Goal: Task Accomplishment & Management: Manage account settings

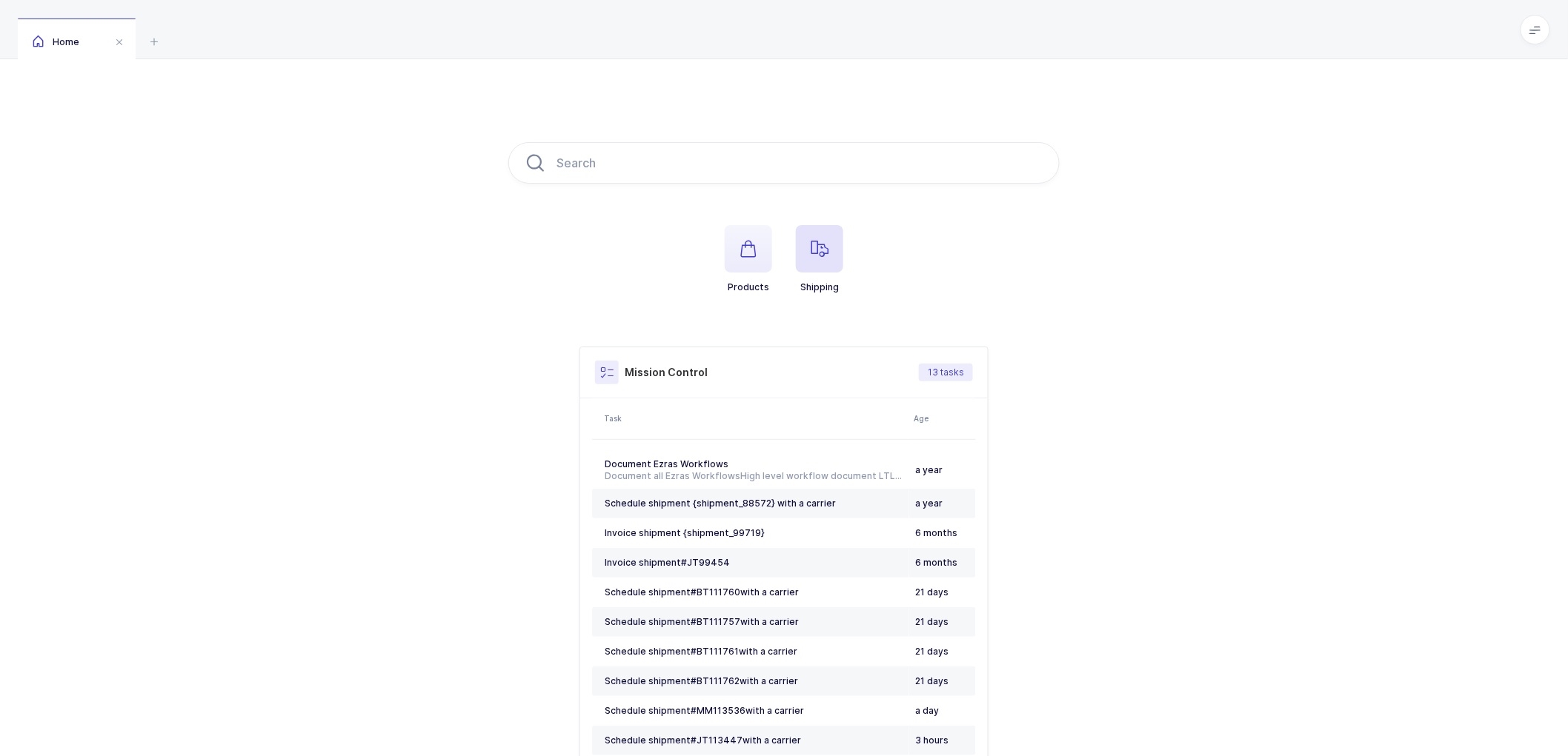
click at [818, 234] on span "button" at bounding box center [819, 248] width 47 height 47
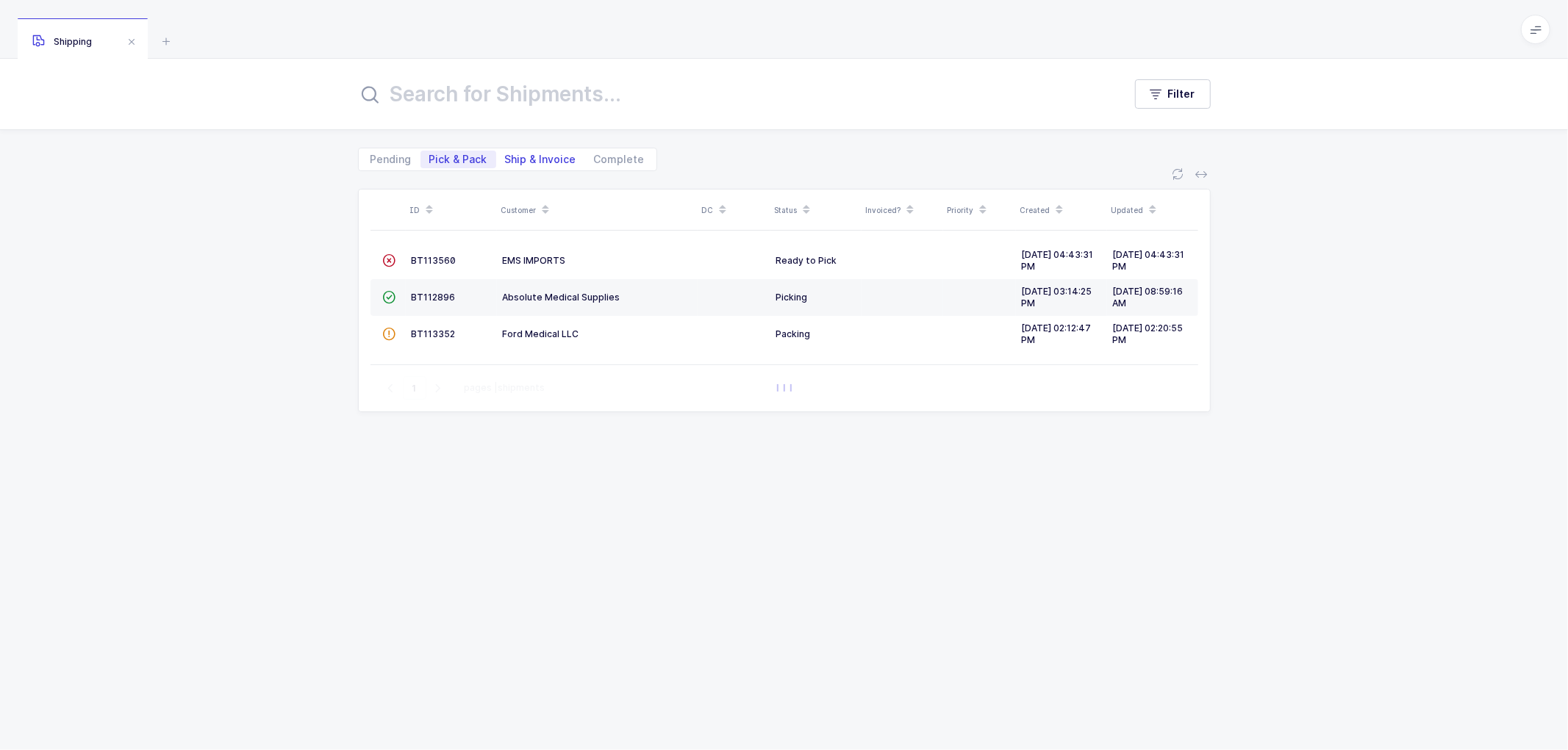
click at [525, 154] on span "Ship & Invoice" at bounding box center [540, 159] width 71 height 11
click at [506, 153] on input "Ship & Invoice" at bounding box center [502, 156] width 10 height 10
radio input "true"
radio input "false"
click at [539, 156] on span "Ship & Invoice" at bounding box center [540, 159] width 71 height 11
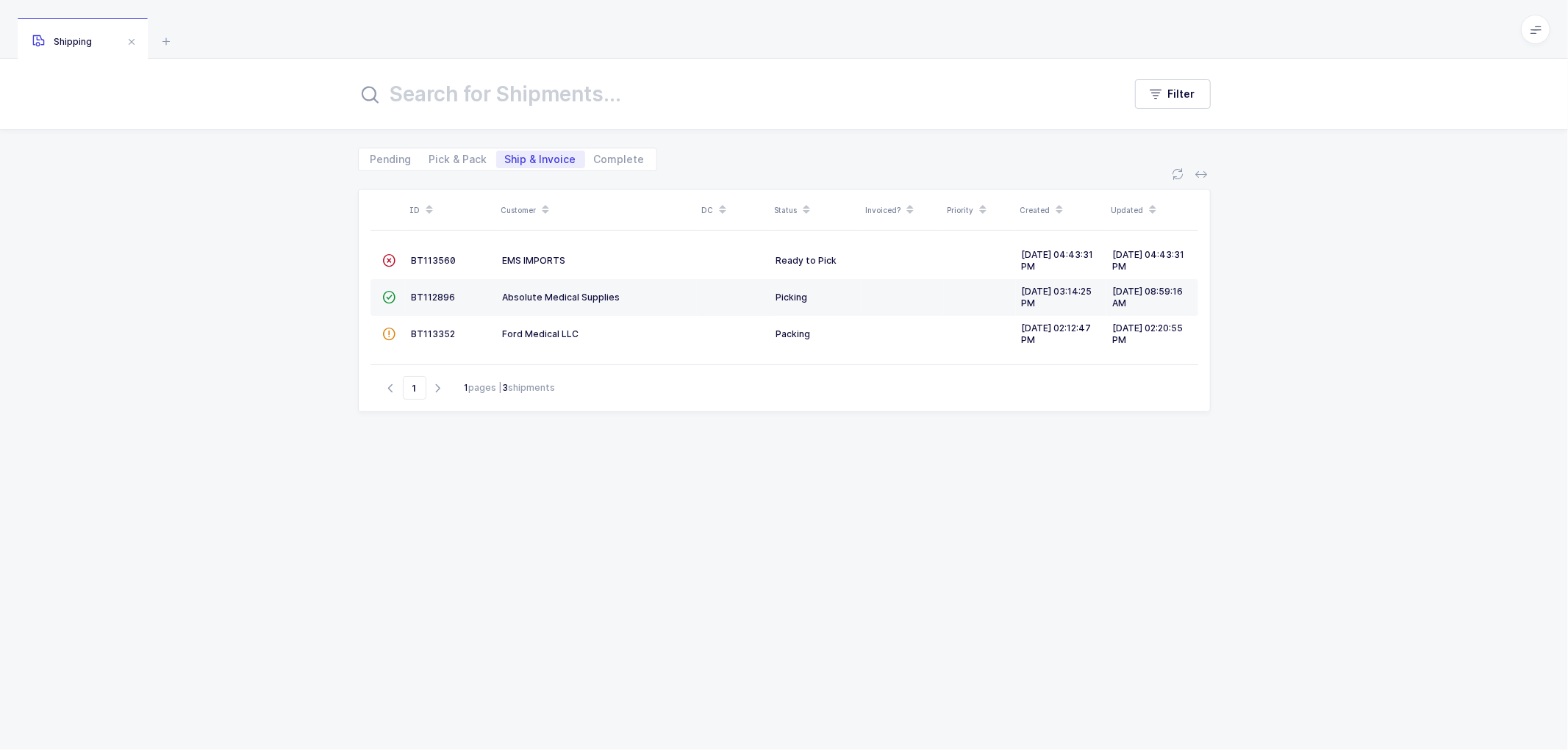
click at [506, 156] on input "Ship & Invoice" at bounding box center [502, 156] width 10 height 10
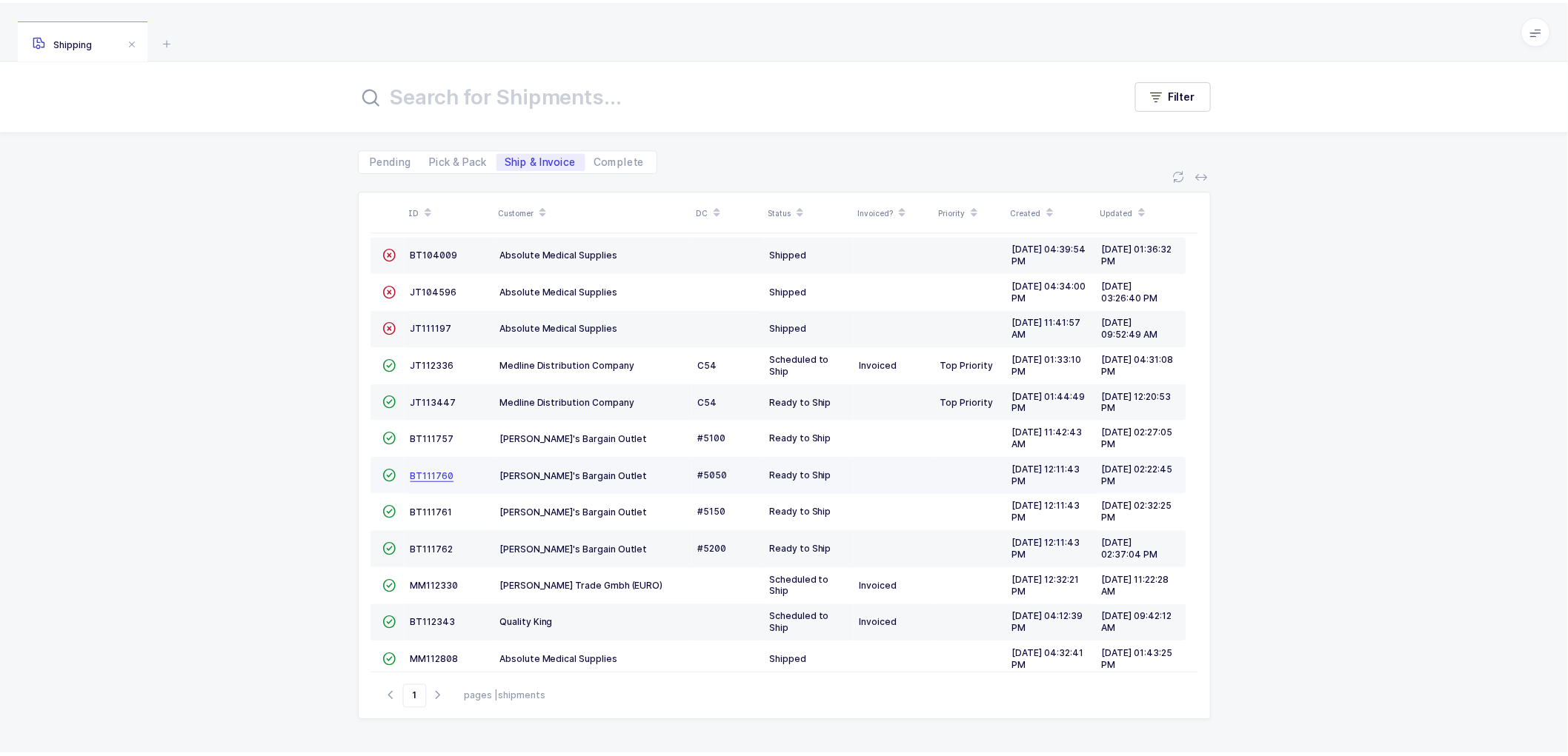
scroll to position [82, 0]
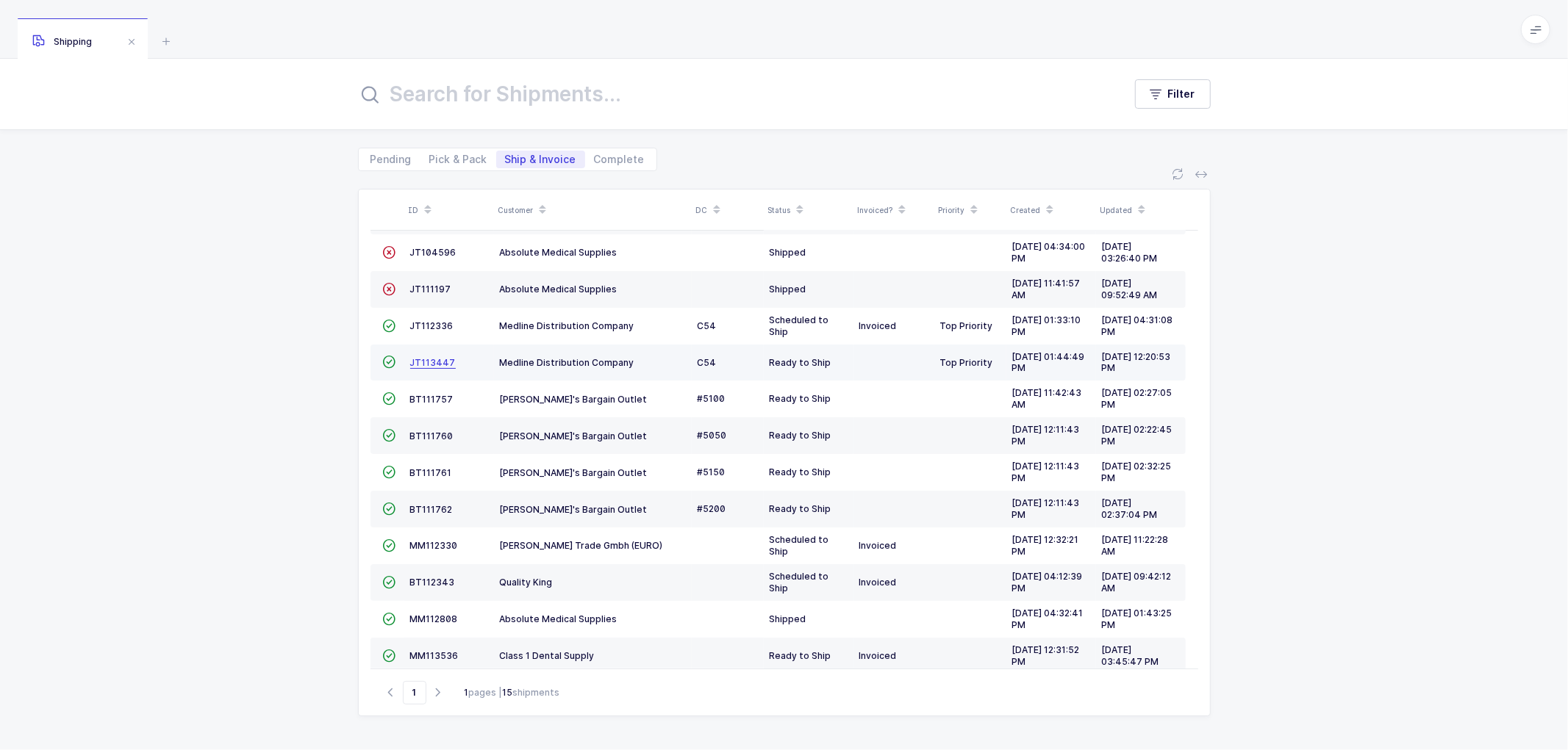
click at [428, 364] on span "JT113447" at bounding box center [433, 362] width 46 height 11
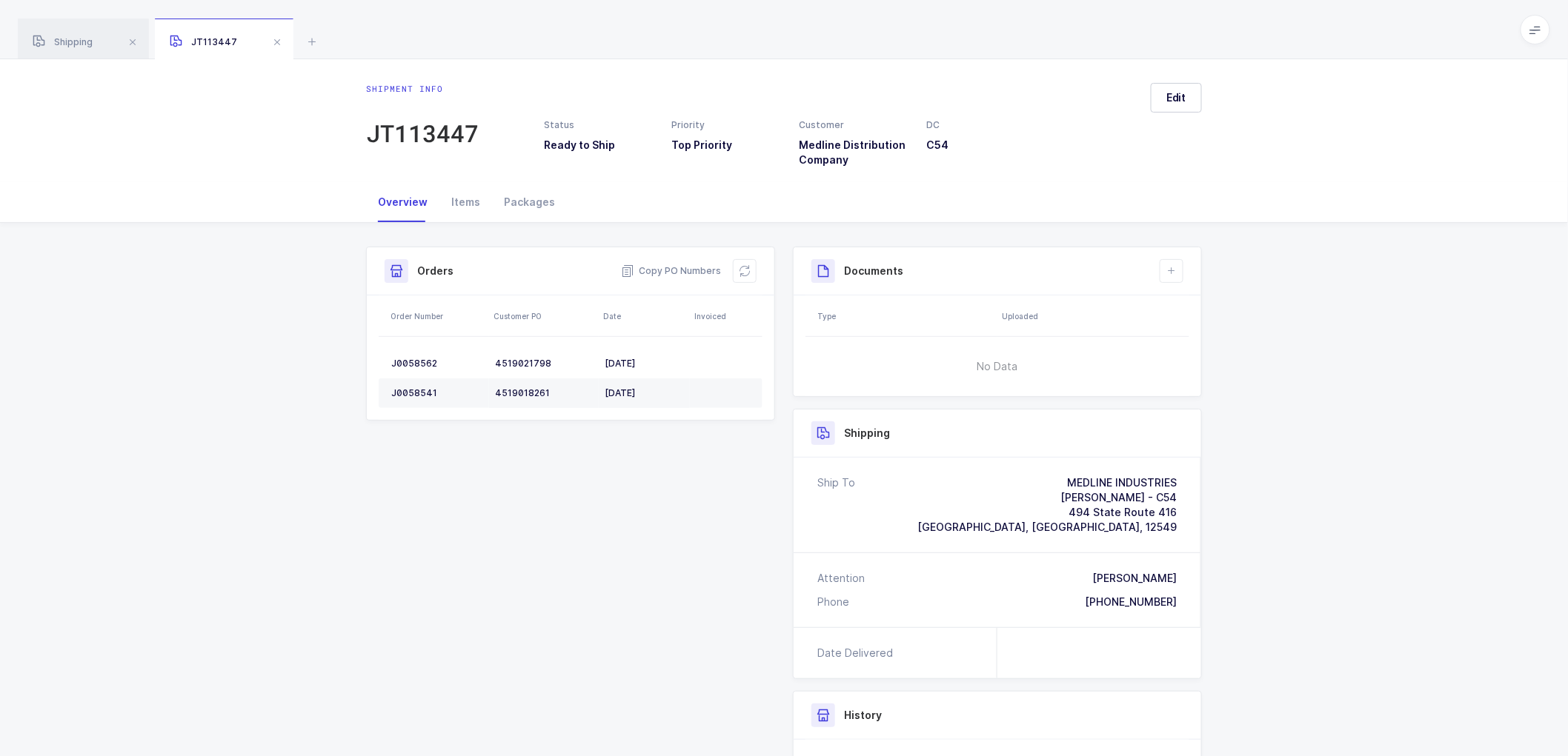
drag, startPoint x: 1172, startPoint y: 270, endPoint x: 1191, endPoint y: 286, distance: 24.8
click at [1172, 270] on icon at bounding box center [1172, 271] width 12 height 12
click at [1196, 311] on li "Create Document" at bounding box center [1221, 313] width 110 height 24
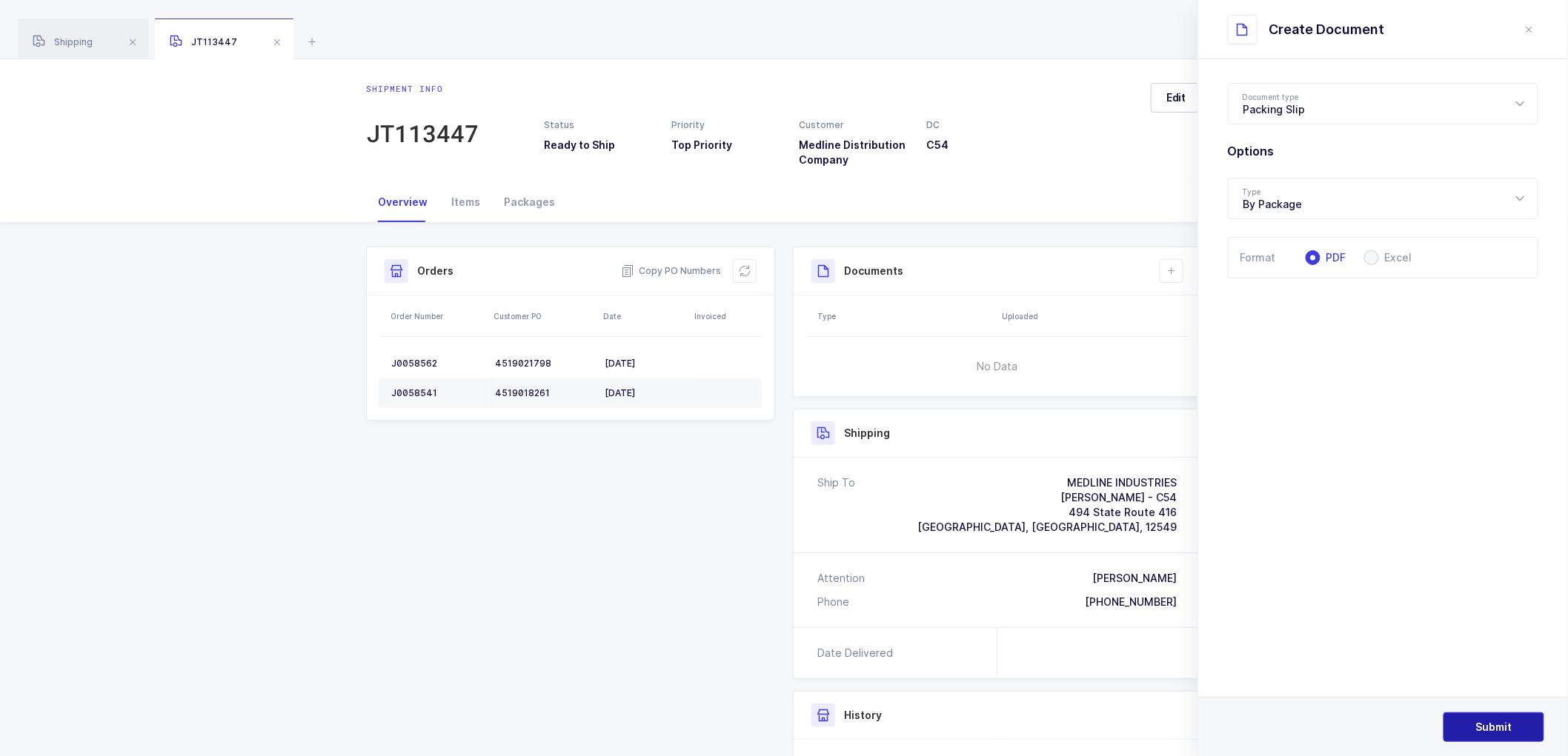
drag, startPoint x: 1487, startPoint y: 729, endPoint x: 1220, endPoint y: 492, distance: 357.0
click at [1487, 727] on span "Submit" at bounding box center [1494, 728] width 36 height 15
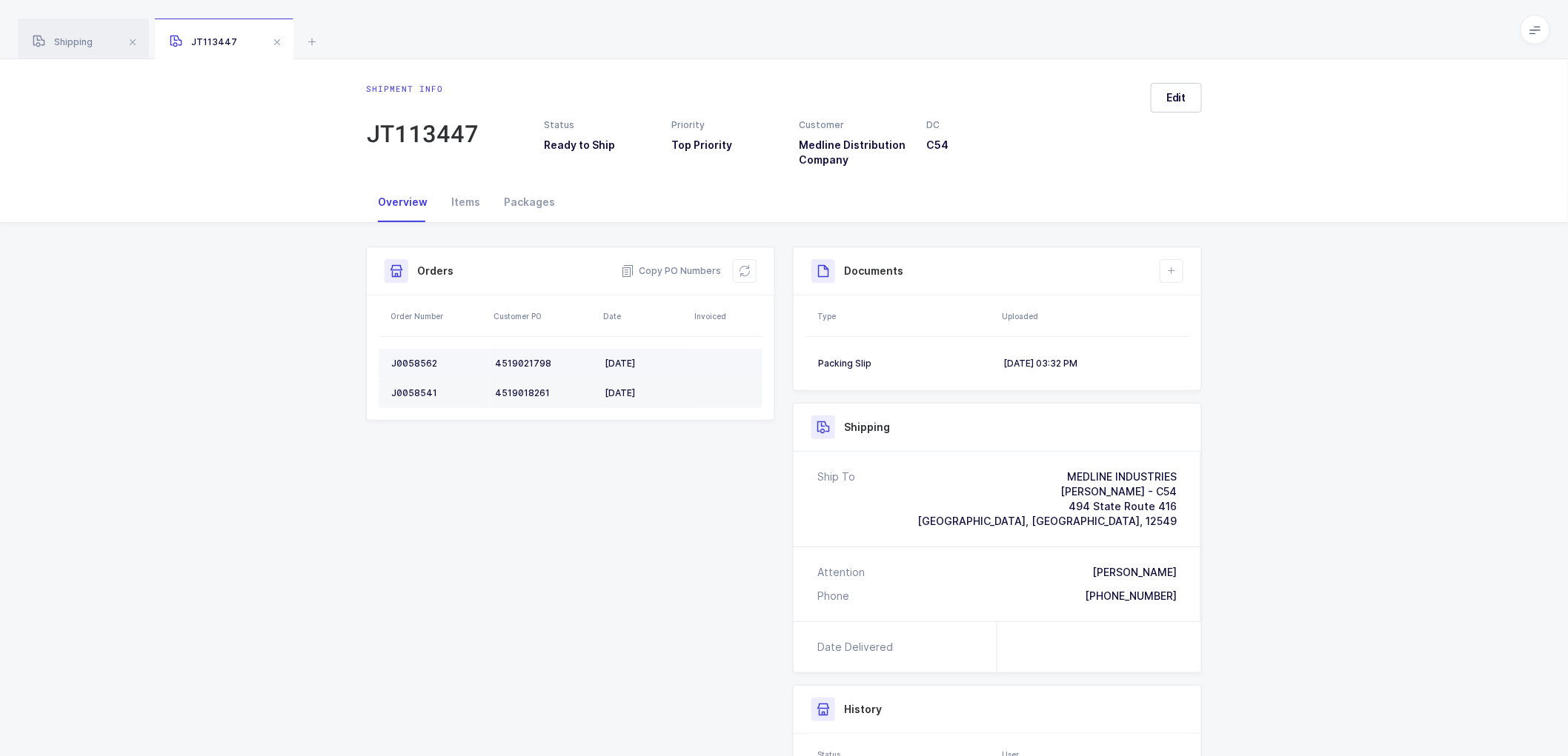
click at [415, 360] on div "J0058562" at bounding box center [437, 364] width 92 height 12
copy div "J0058562"
click at [403, 389] on div "J0058541" at bounding box center [437, 393] width 92 height 12
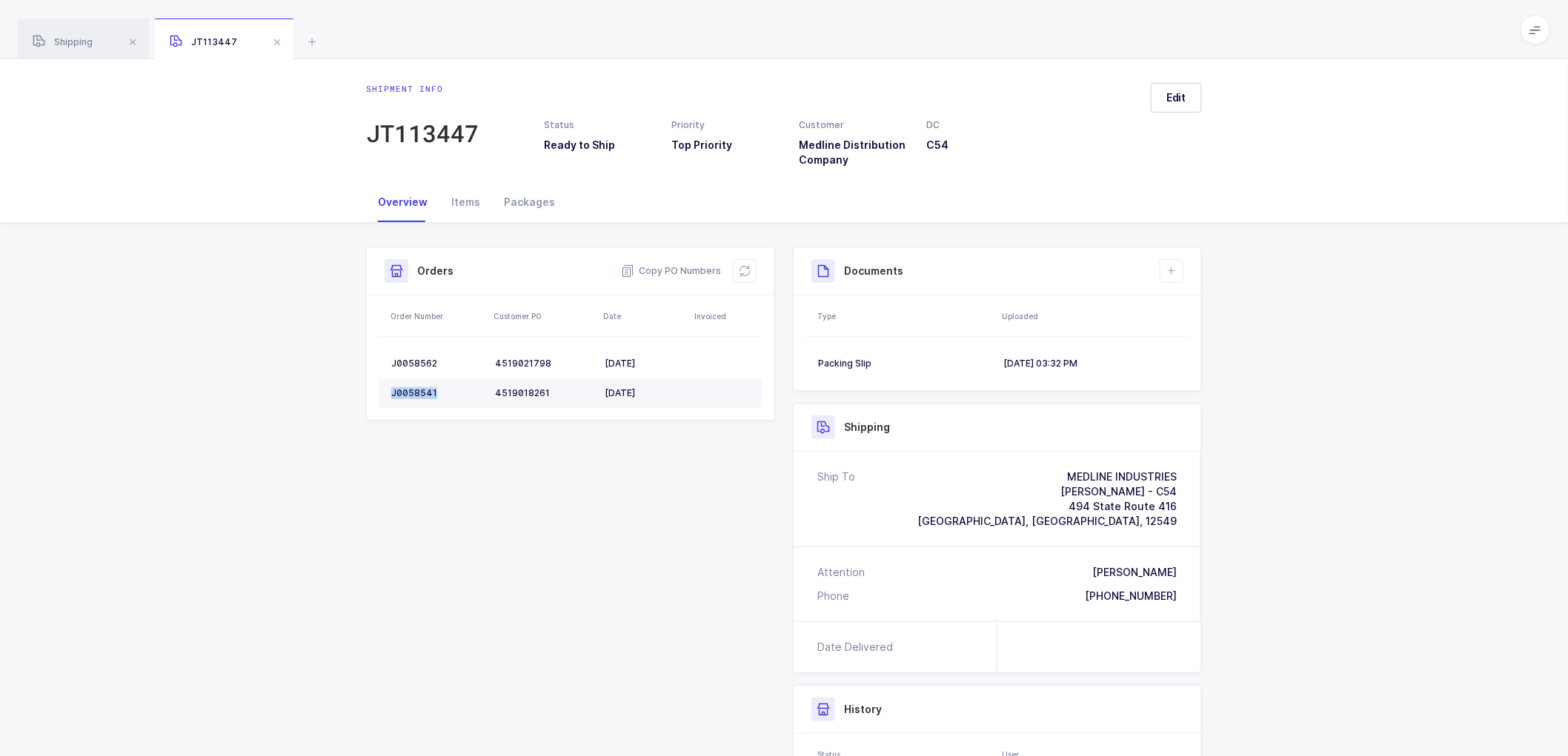
copy div "J0058541"
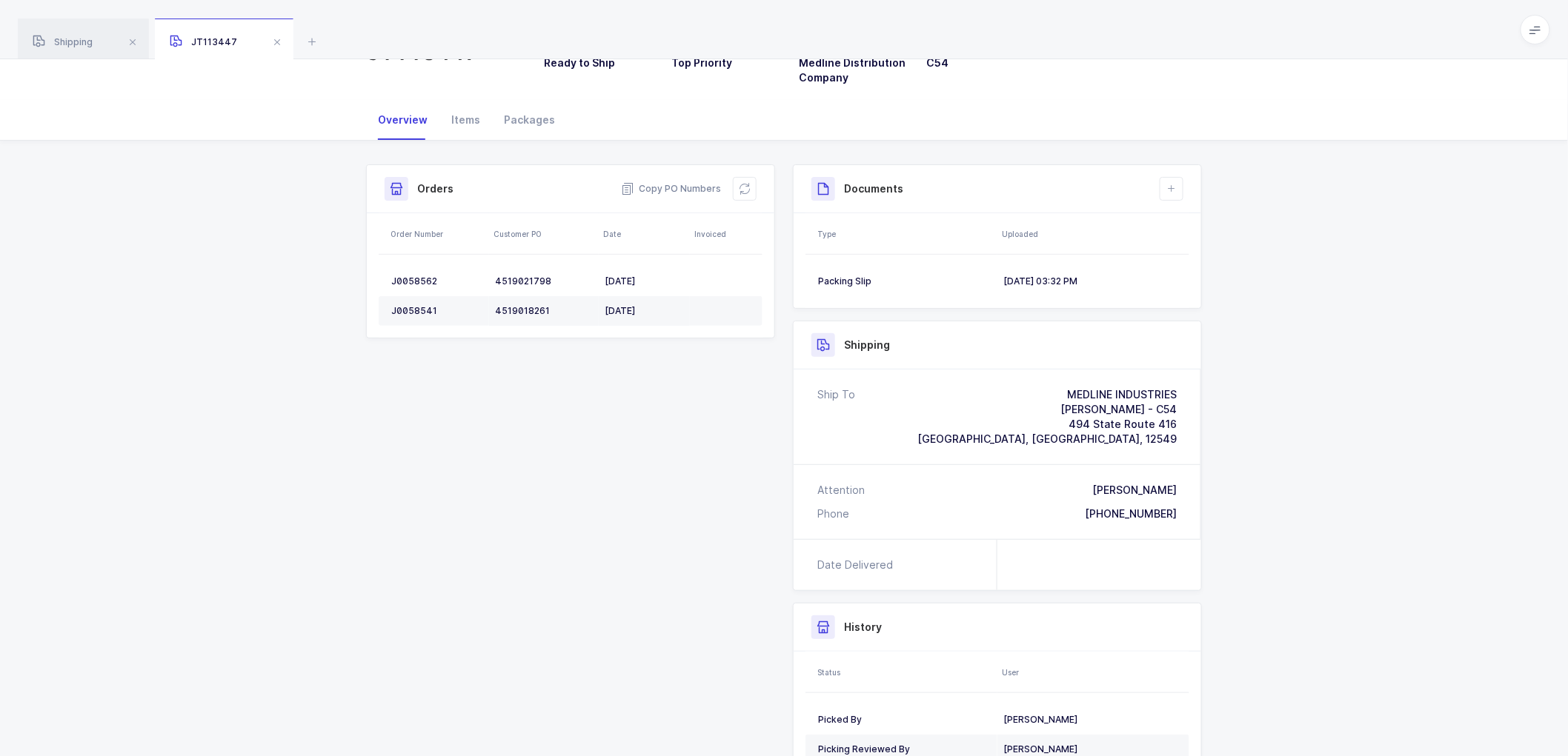
click at [1319, 444] on div "Shipment Info Shipment Number JT113447 Status Ready to Ship Priority Top Priori…" at bounding box center [784, 497] width 1568 height 713
click at [745, 189] on icon at bounding box center [745, 189] width 12 height 12
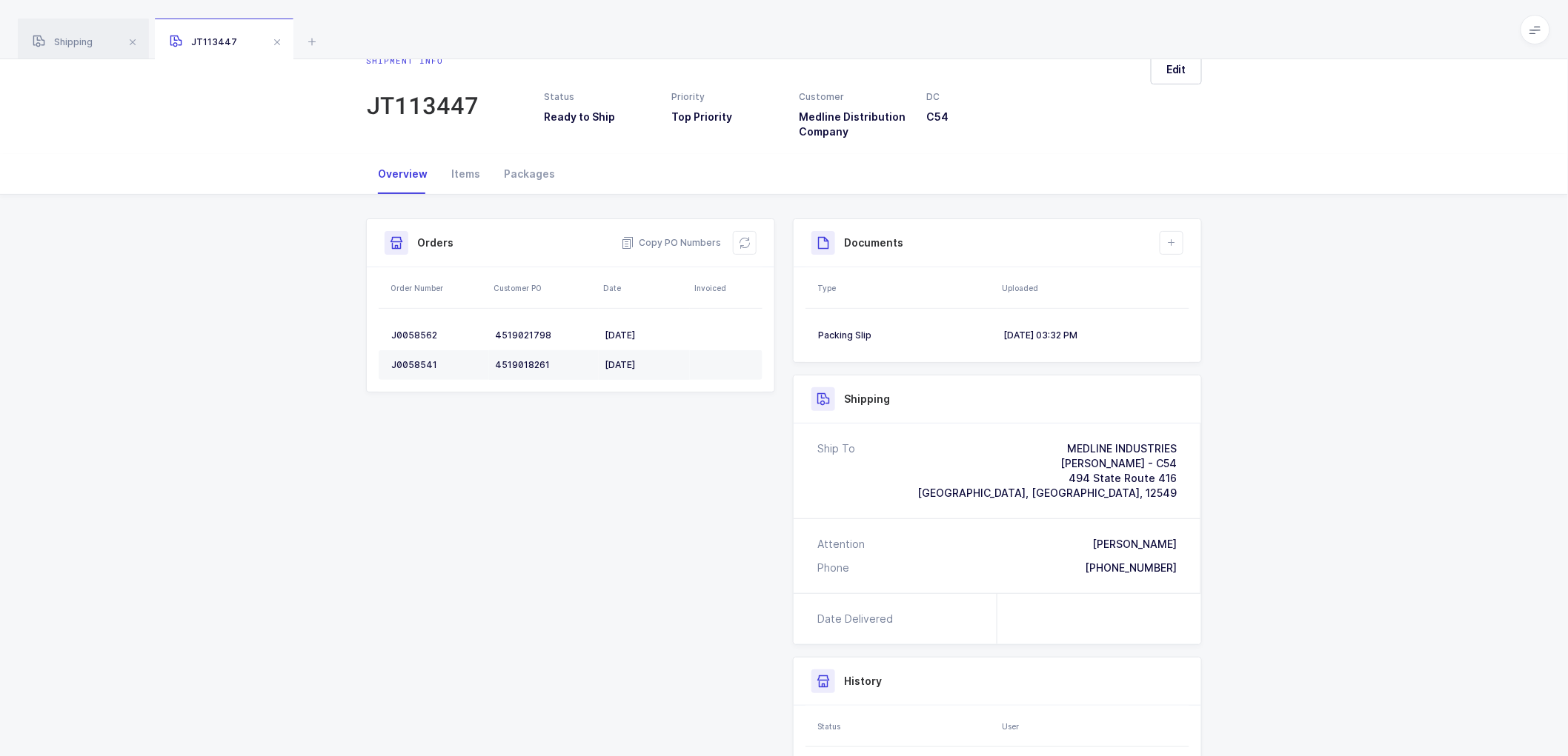
scroll to position [0, 0]
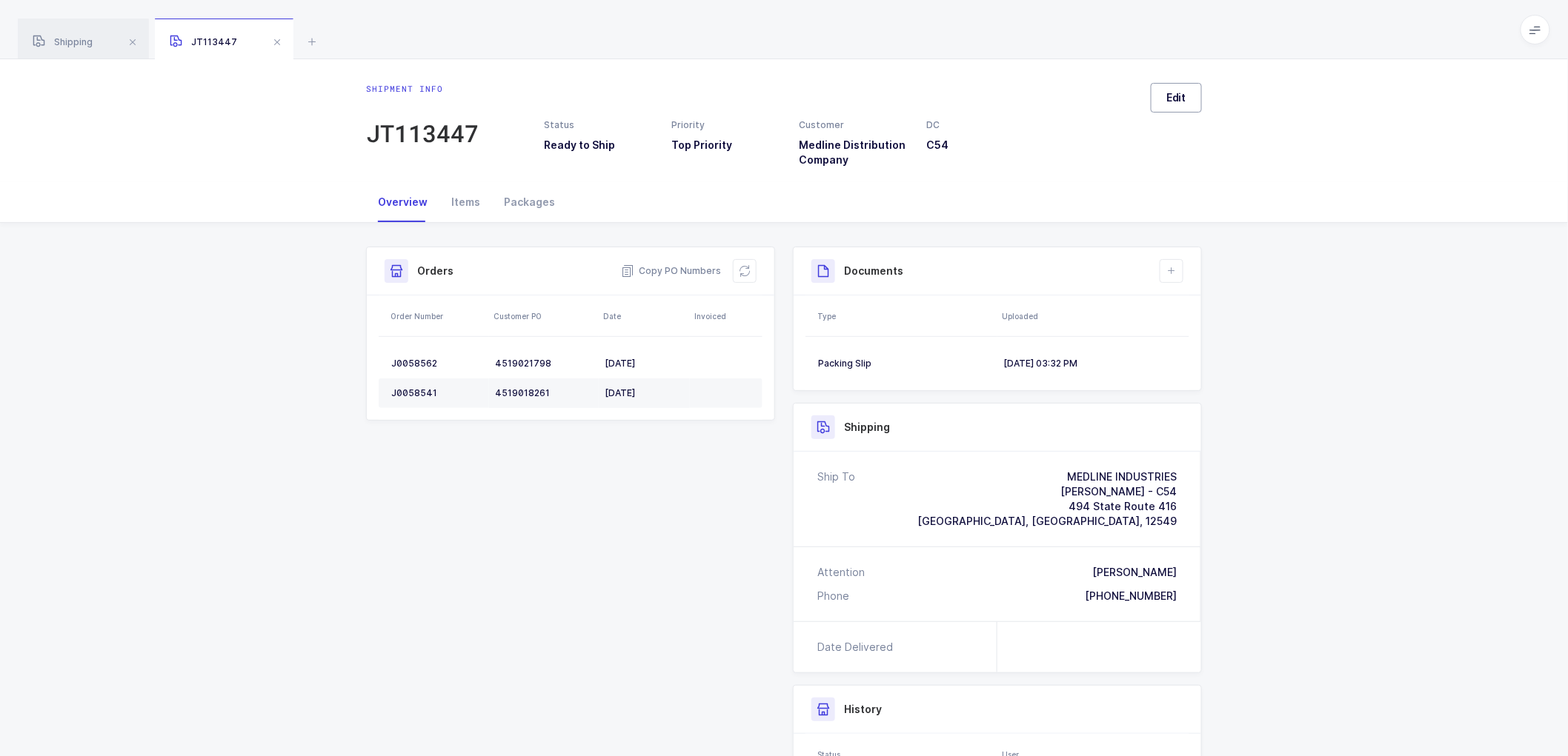
click at [1174, 94] on span "Edit" at bounding box center [1177, 98] width 20 height 15
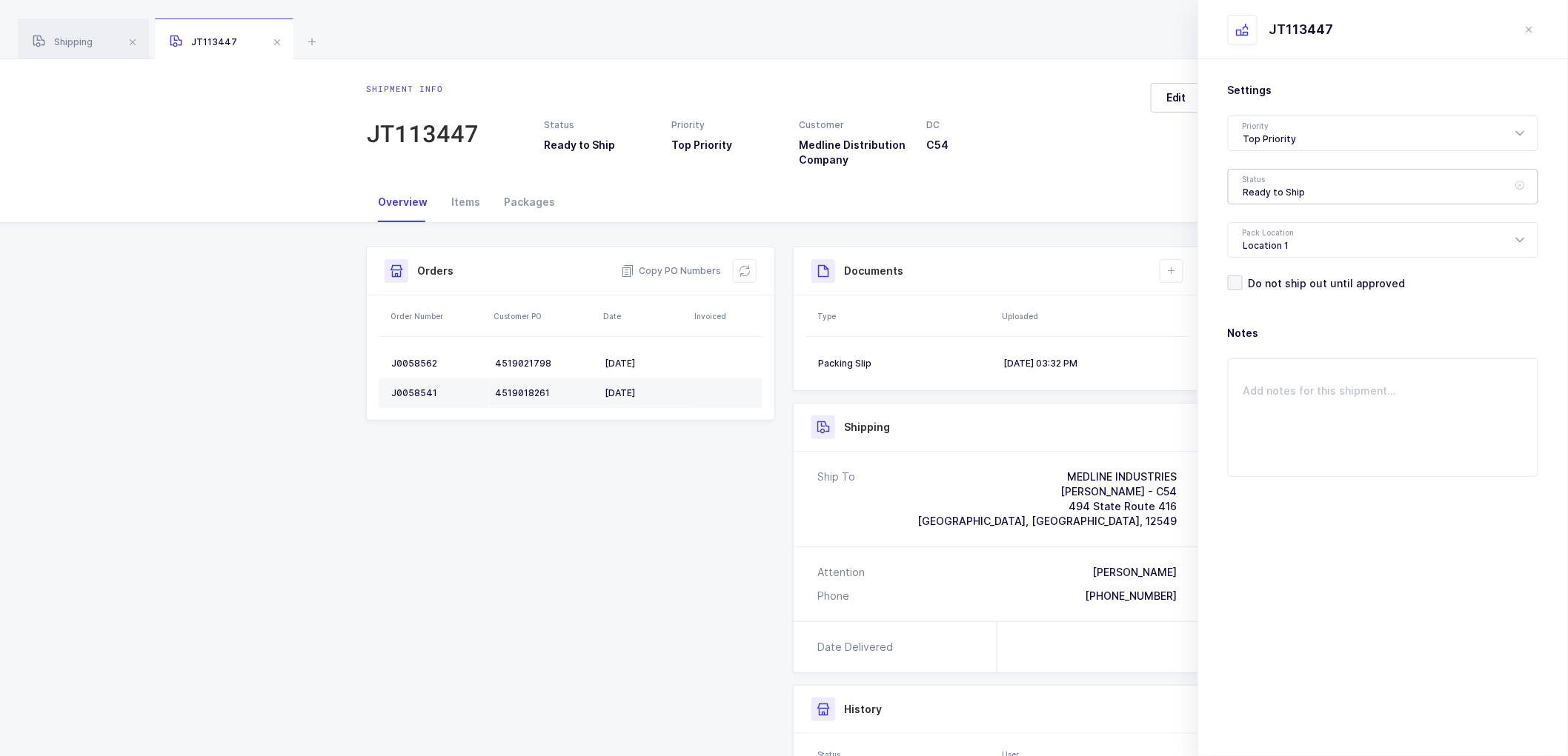
click at [1257, 191] on div "Ready to Ship" at bounding box center [1383, 186] width 310 height 36
drag, startPoint x: 1283, startPoint y: 268, endPoint x: 1328, endPoint y: 278, distance: 46.1
click at [1283, 269] on li "Scheduled to Ship" at bounding box center [1389, 277] width 309 height 24
type input "Scheduled to Ship"
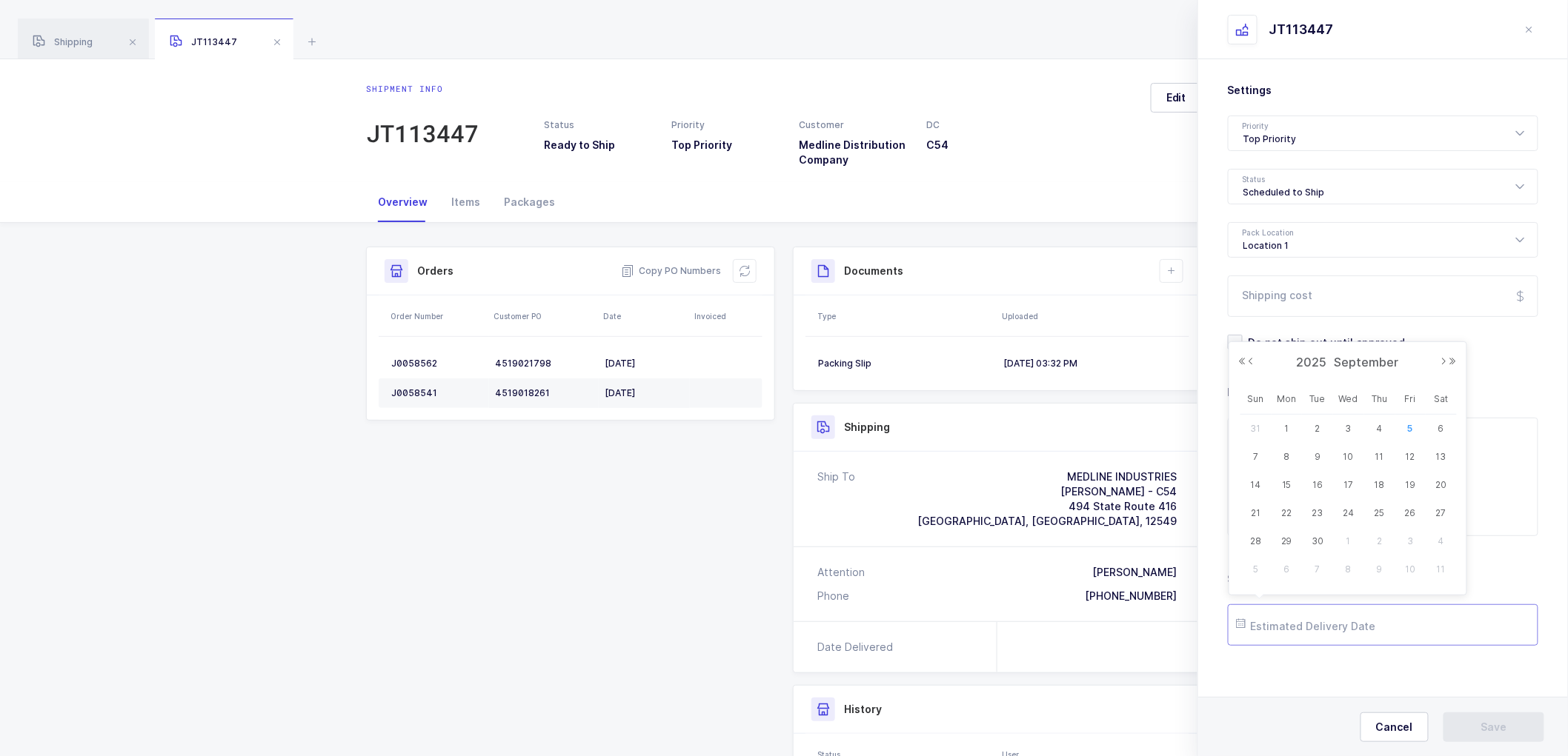
click at [1316, 617] on input "text" at bounding box center [1383, 625] width 310 height 41
click at [1316, 452] on span "9" at bounding box center [1317, 457] width 17 height 17
type input "[DATE]"
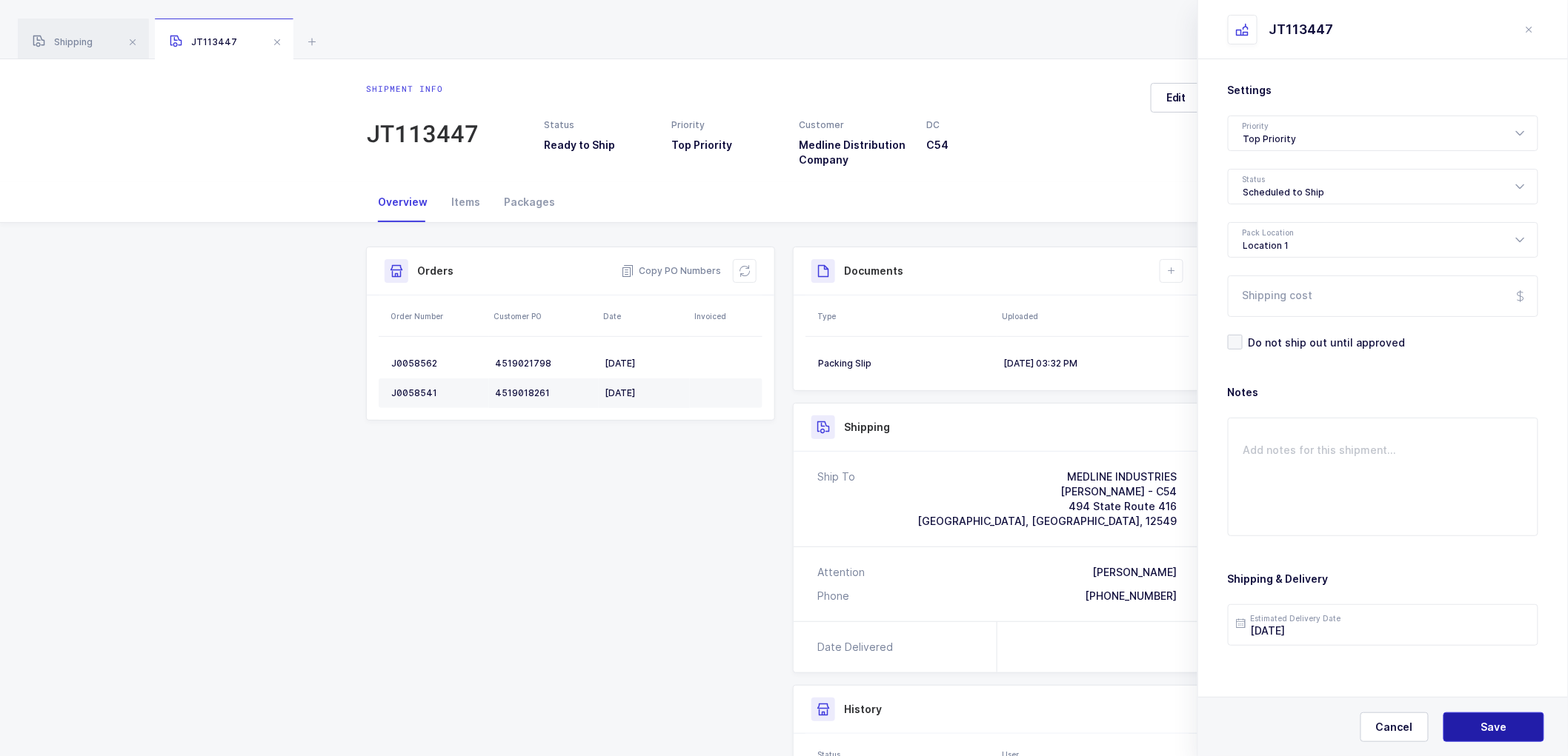
click at [1486, 721] on span "Save" at bounding box center [1494, 728] width 26 height 15
click at [63, 36] on div "Shipping" at bounding box center [83, 39] width 132 height 41
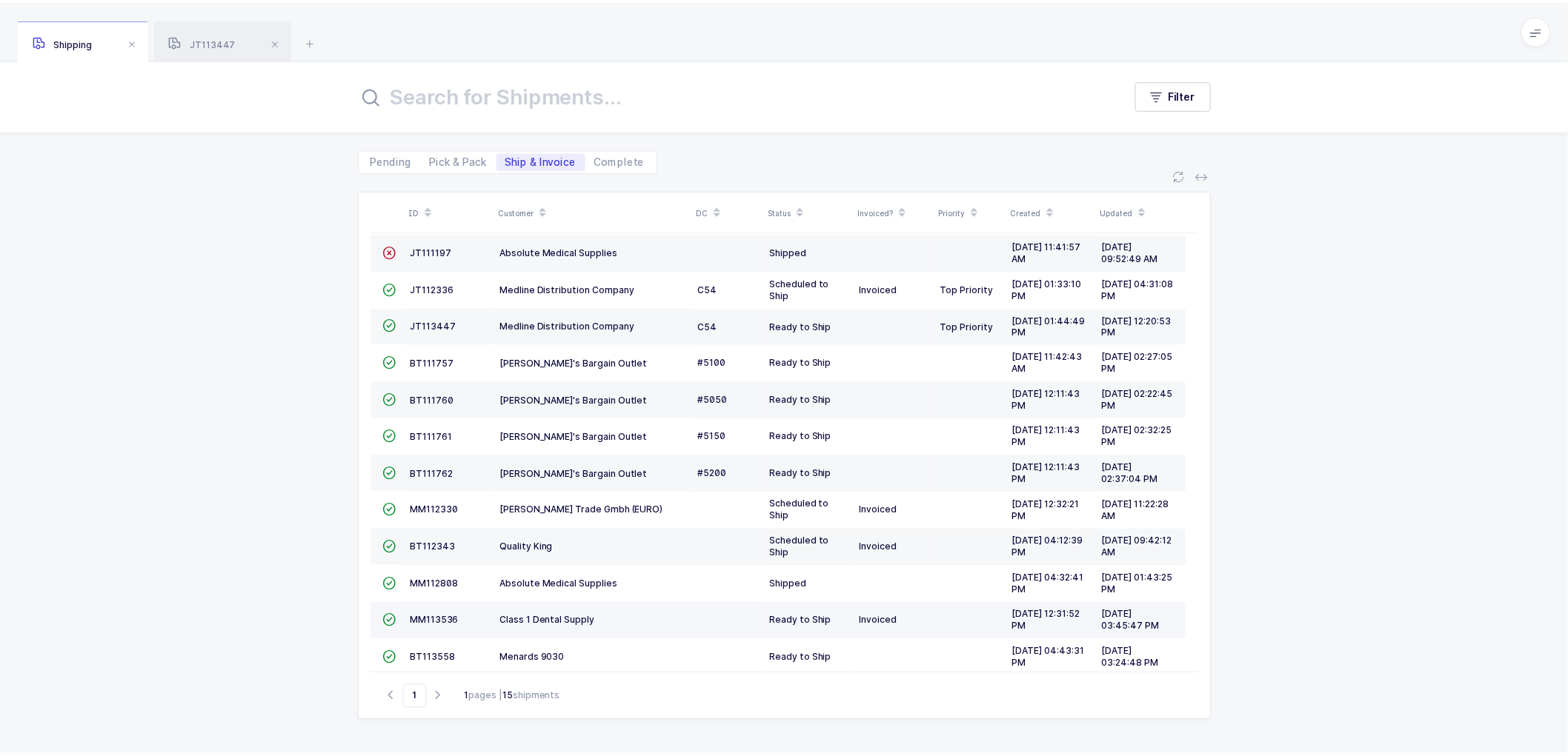
scroll to position [138, 0]
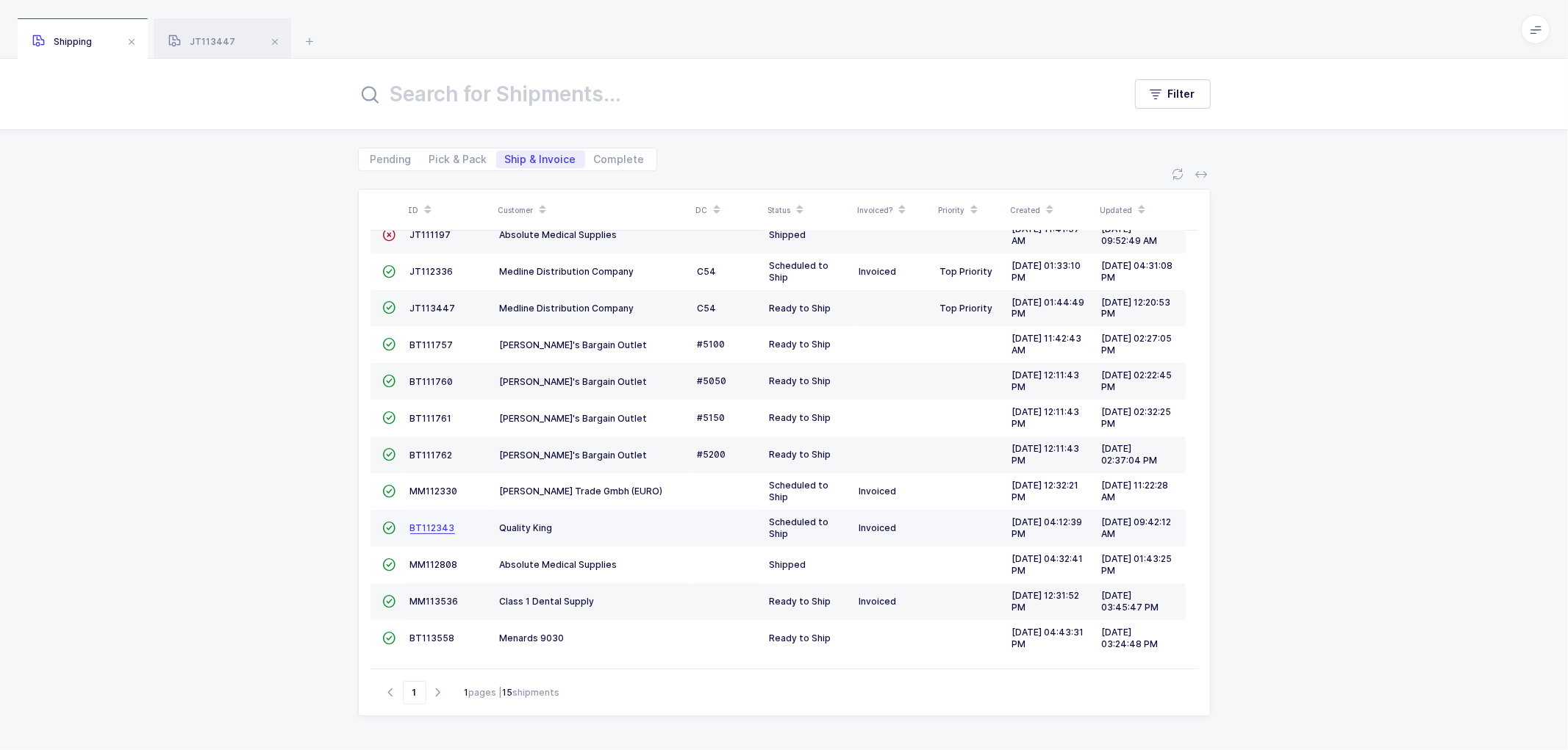
click at [427, 523] on span "BT112343" at bounding box center [433, 528] width 45 height 11
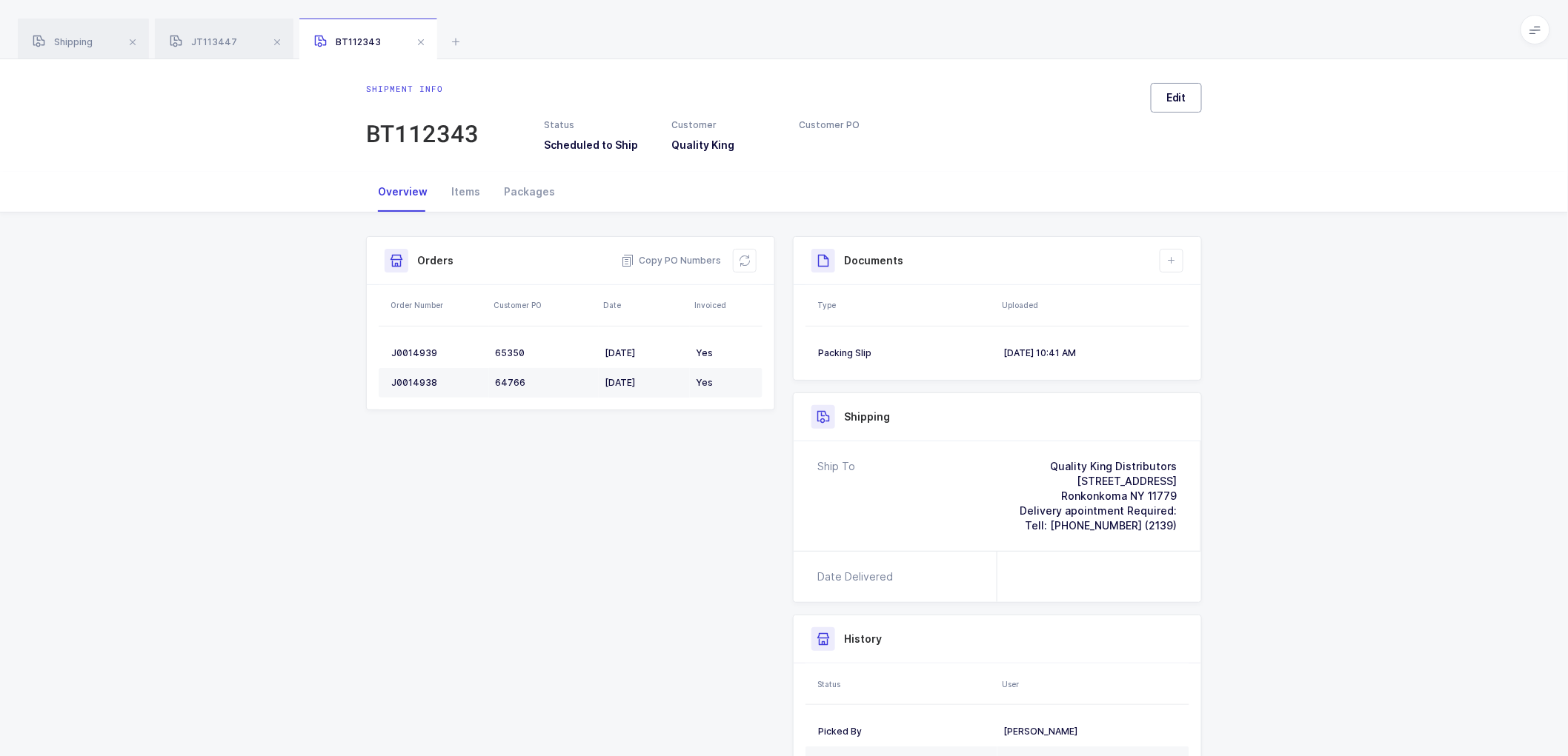
click at [1194, 101] on button "Edit" at bounding box center [1177, 98] width 51 height 30
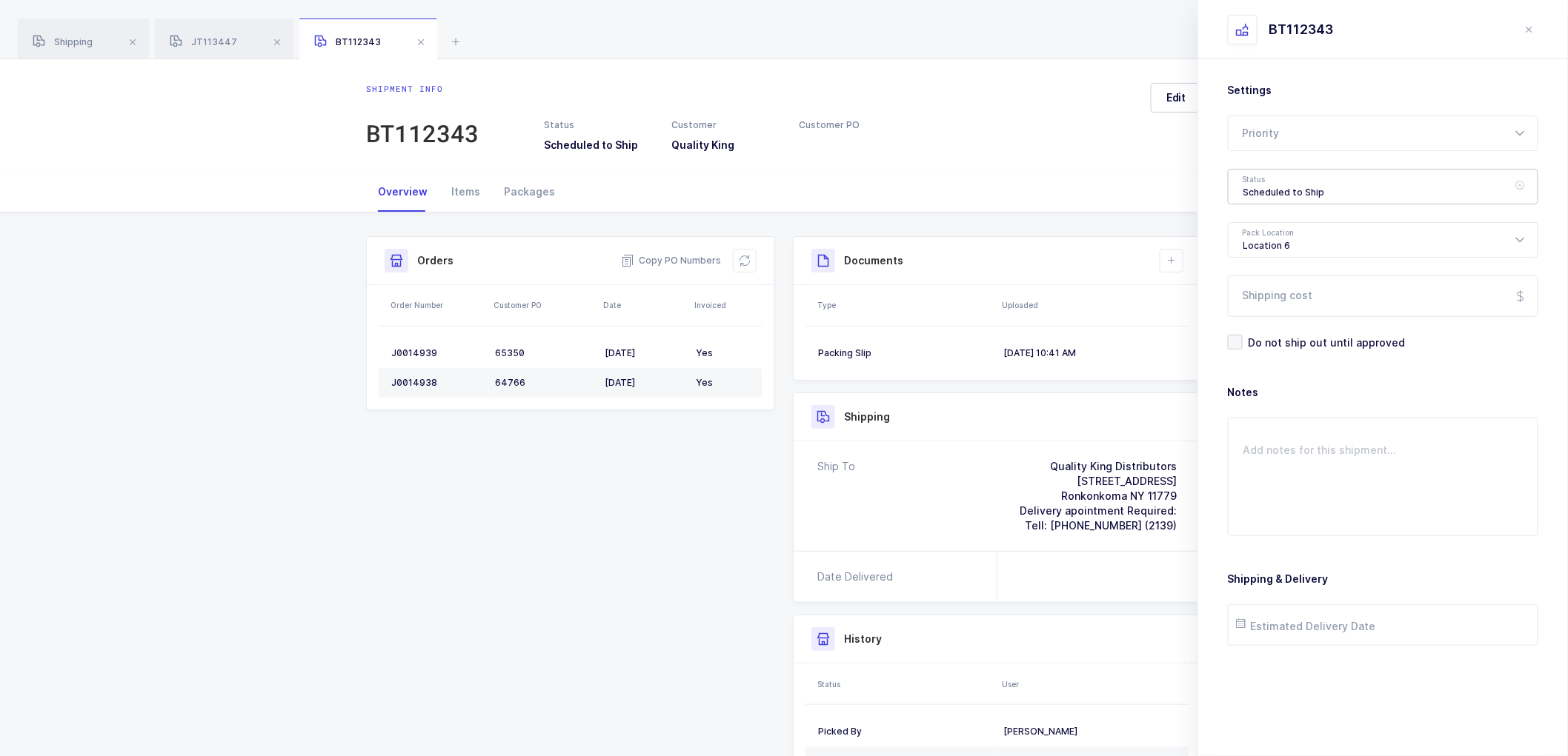
click at [1270, 182] on div "Scheduled to Ship" at bounding box center [1383, 186] width 310 height 36
click at [1267, 299] on span "Shipped" at bounding box center [1264, 300] width 42 height 12
type input "Shipped"
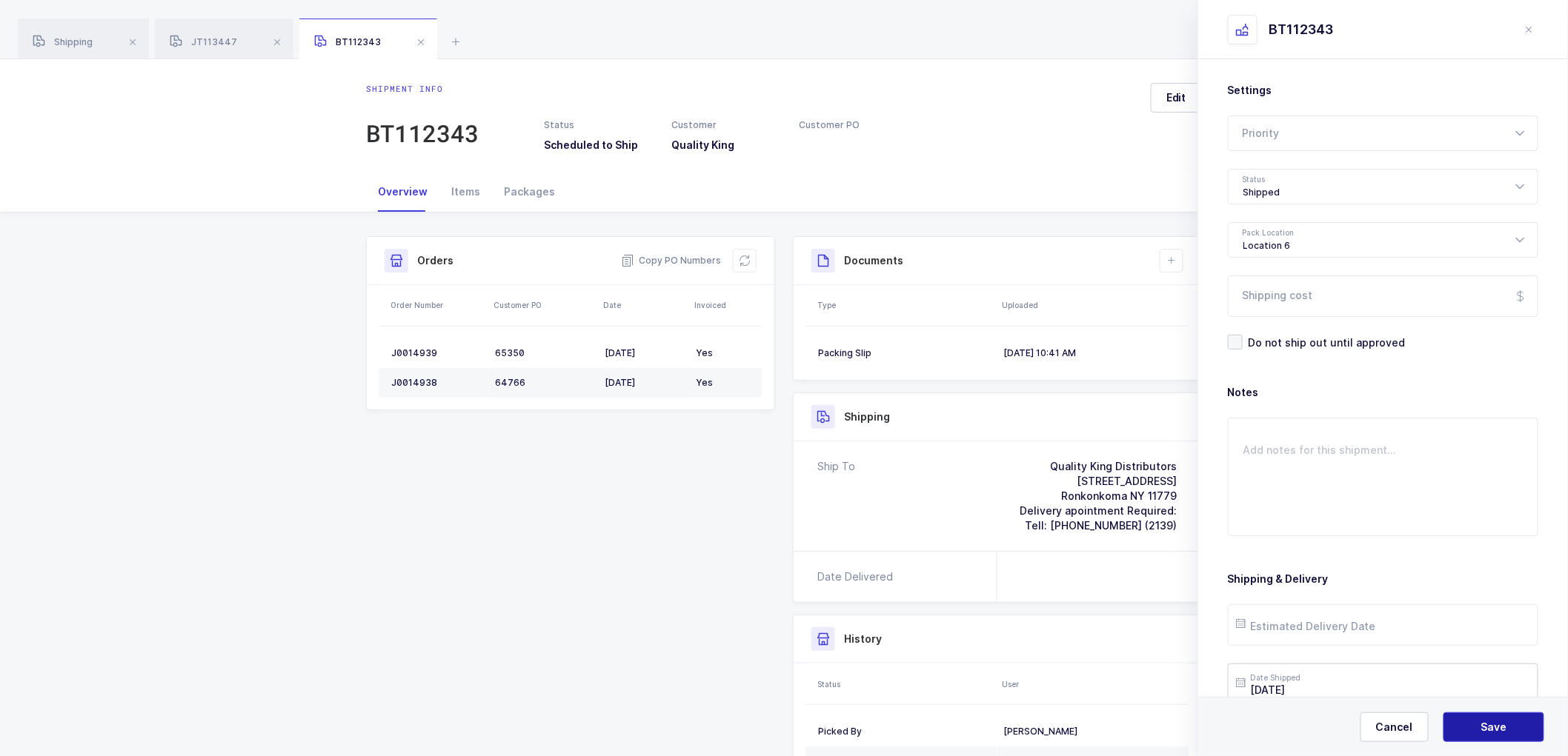
click at [1471, 719] on button "Save" at bounding box center [1494, 728] width 101 height 30
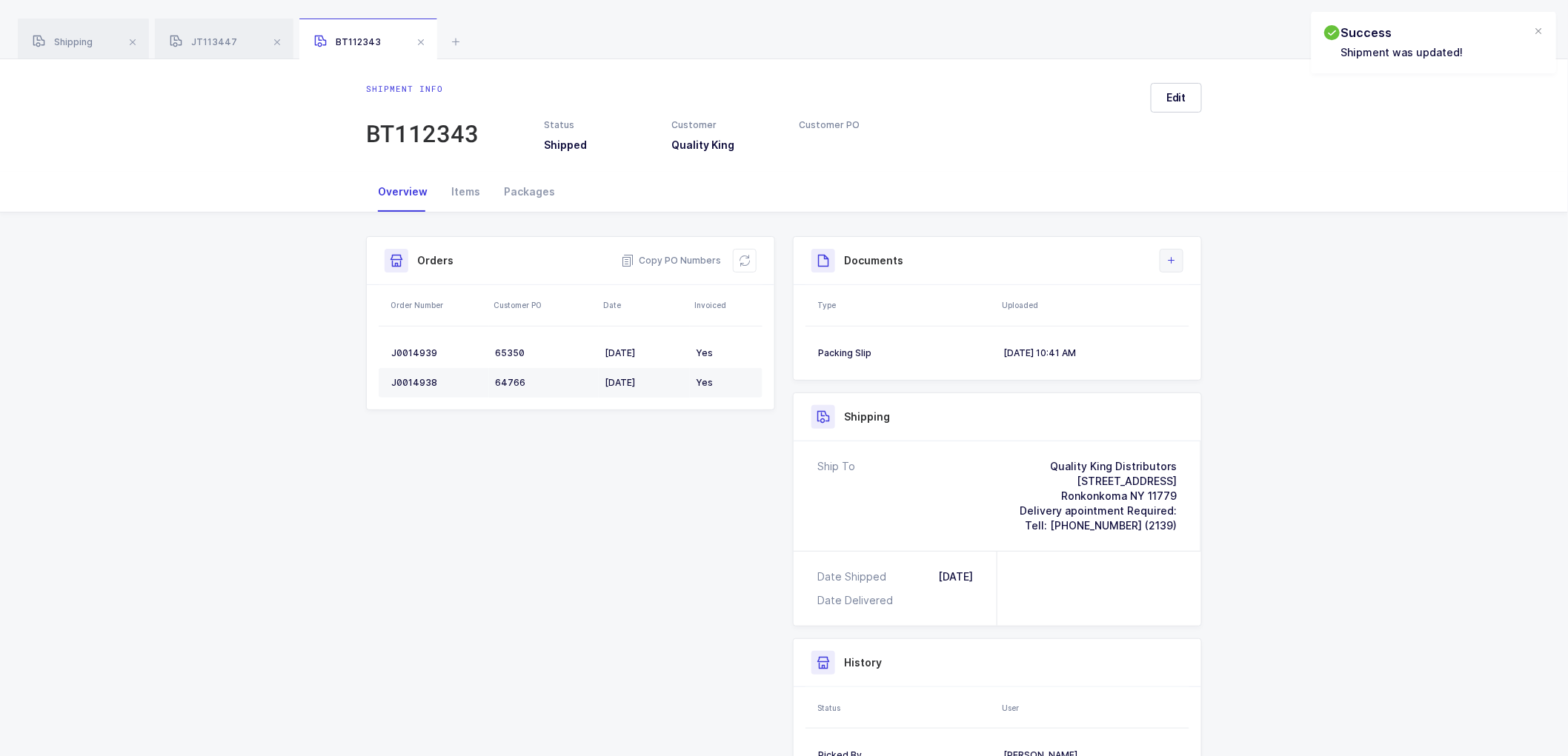
drag, startPoint x: 1158, startPoint y: 259, endPoint x: 1175, endPoint y: 258, distance: 17.0
click at [1168, 259] on div "Documents Create Document Upload Document" at bounding box center [998, 261] width 372 height 24
click at [1172, 269] on button at bounding box center [1172, 261] width 24 height 24
click at [1204, 323] on li "Upload Document" at bounding box center [1221, 327] width 110 height 24
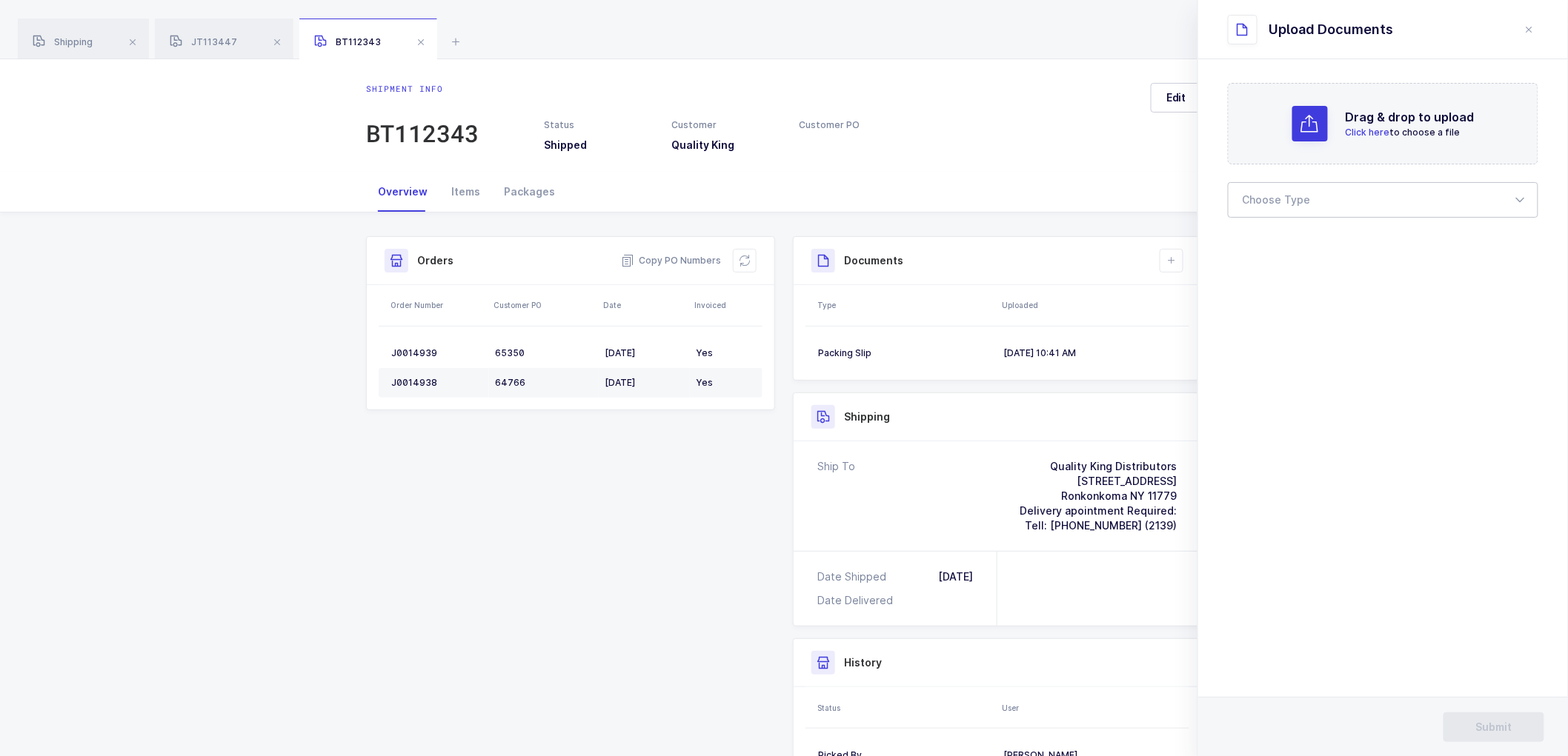
drag, startPoint x: 1259, startPoint y: 196, endPoint x: 1254, endPoint y: 208, distance: 13.0
click at [1260, 197] on div at bounding box center [1383, 199] width 310 height 36
click at [1249, 237] on li "Bill of Lading" at bounding box center [1389, 246] width 309 height 24
type input "Bill of Lading"
click at [1501, 719] on button "Submit" at bounding box center [1494, 728] width 101 height 30
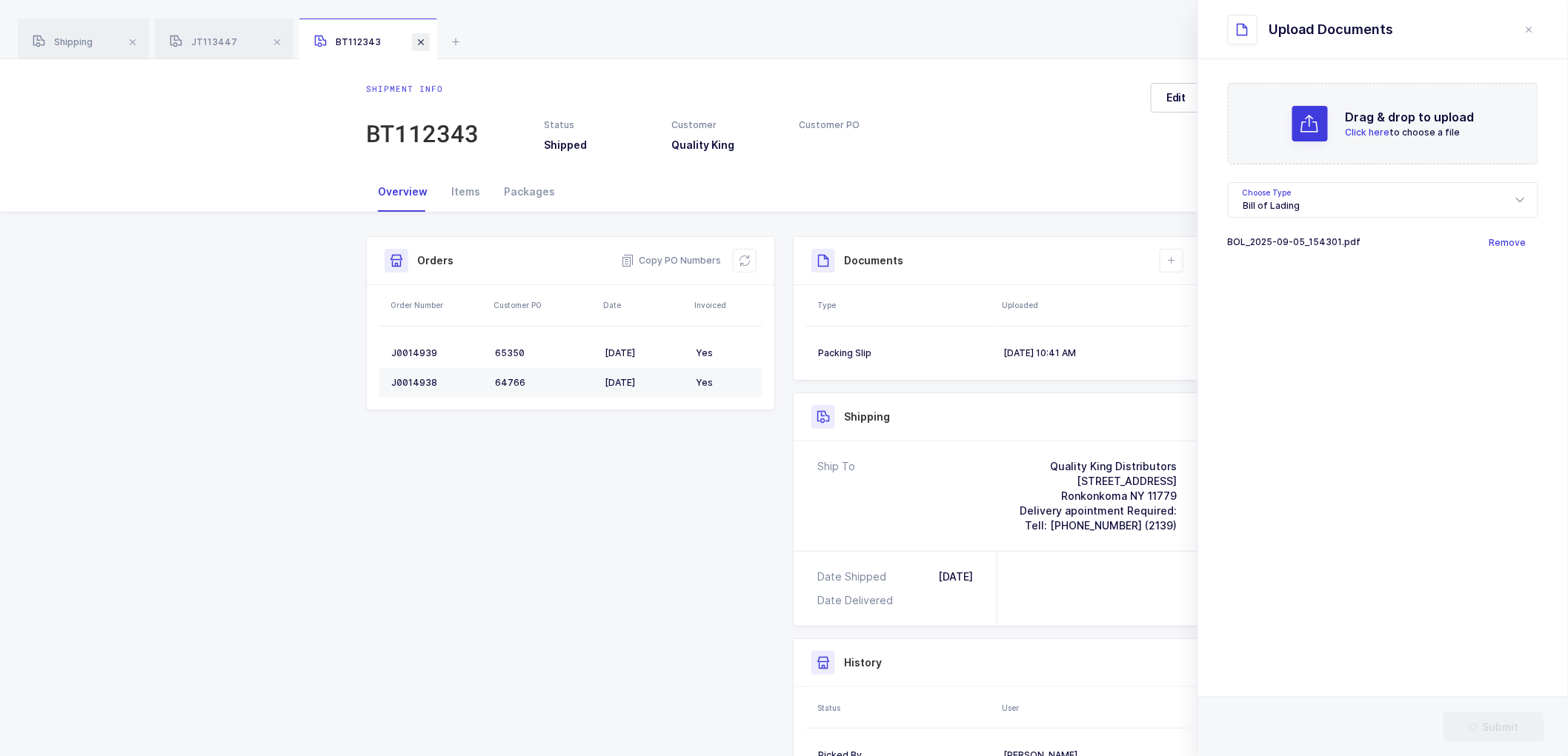
click at [420, 40] on span at bounding box center [420, 41] width 17 height 17
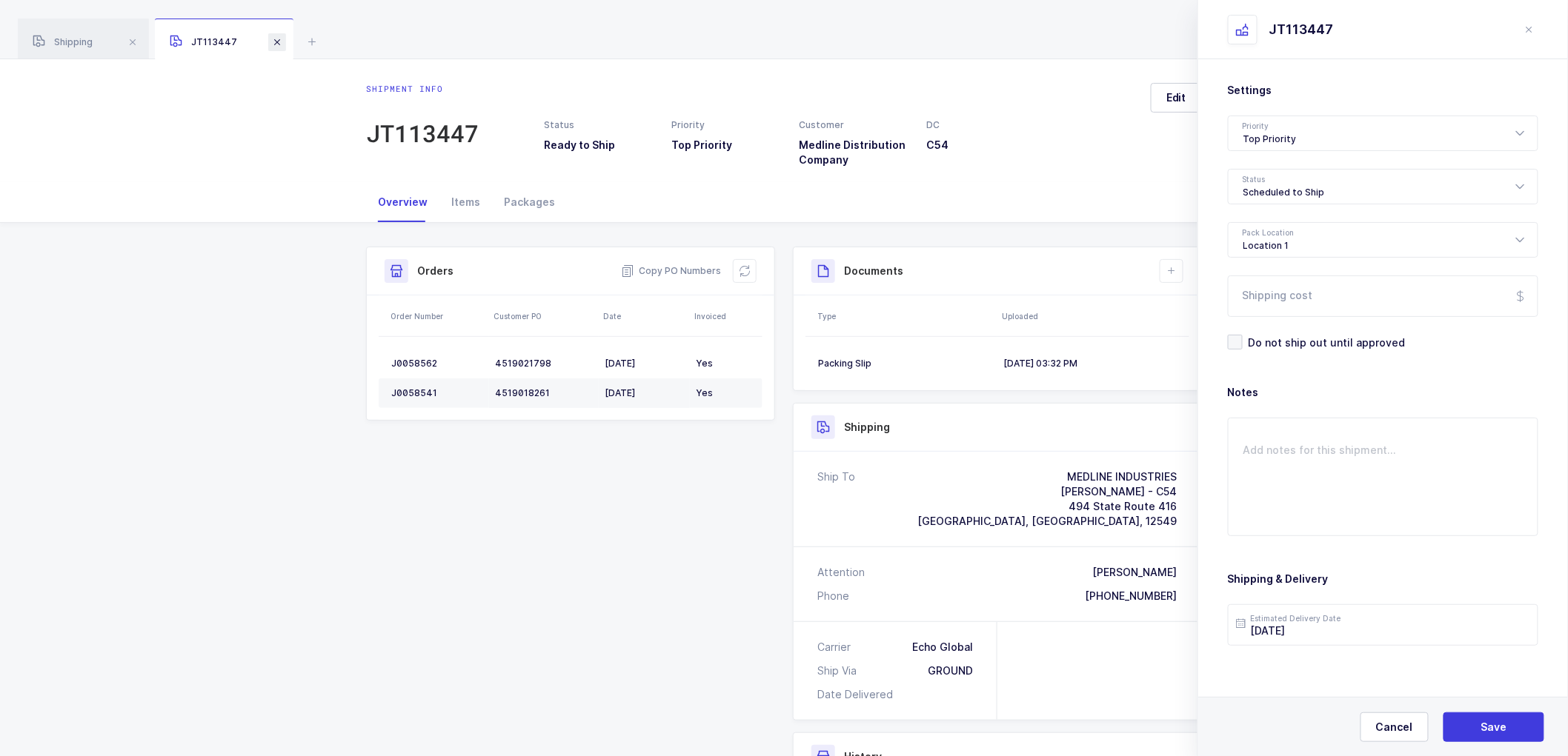
click at [279, 41] on span at bounding box center [276, 41] width 17 height 17
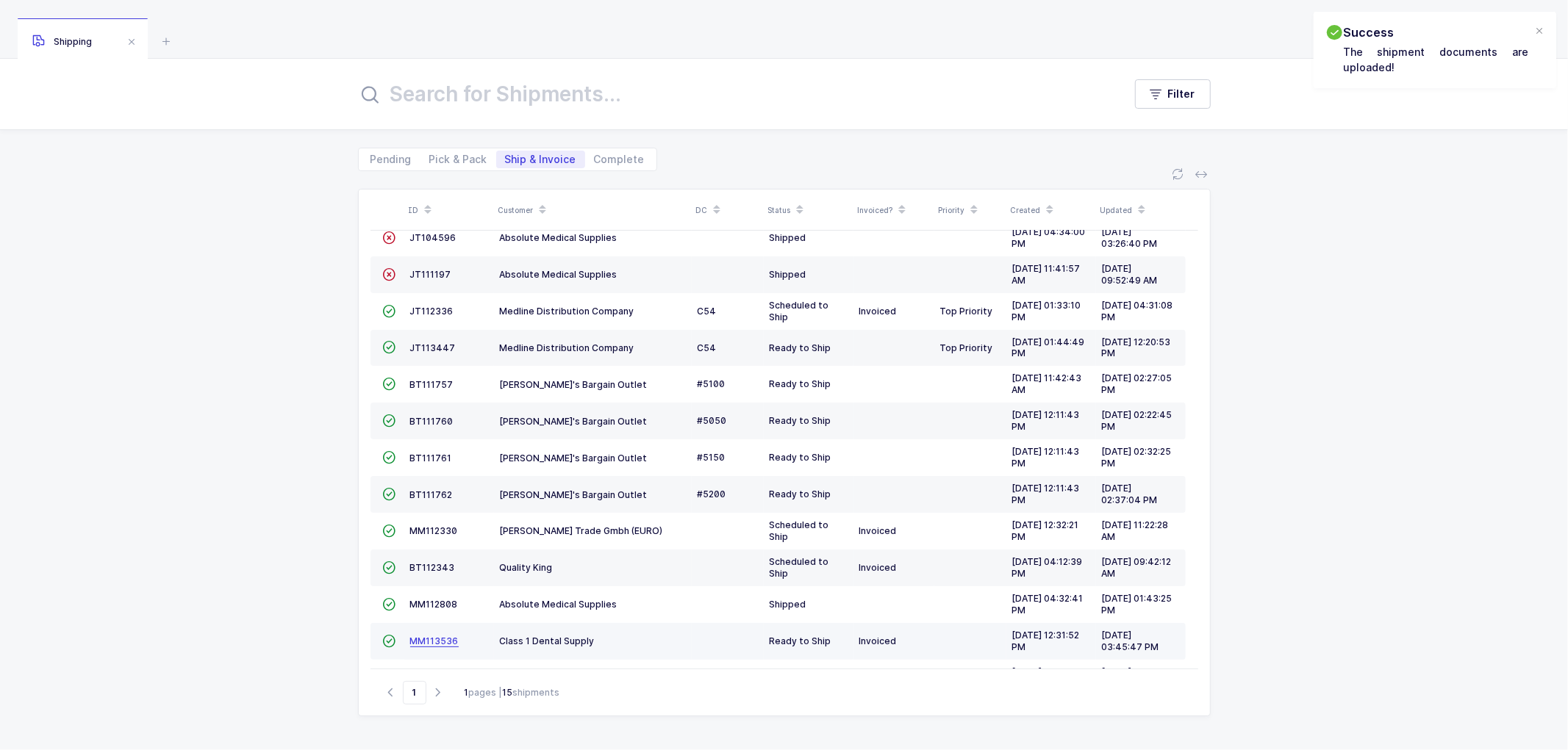
click at [429, 647] on span "MM113536" at bounding box center [434, 641] width 48 height 11
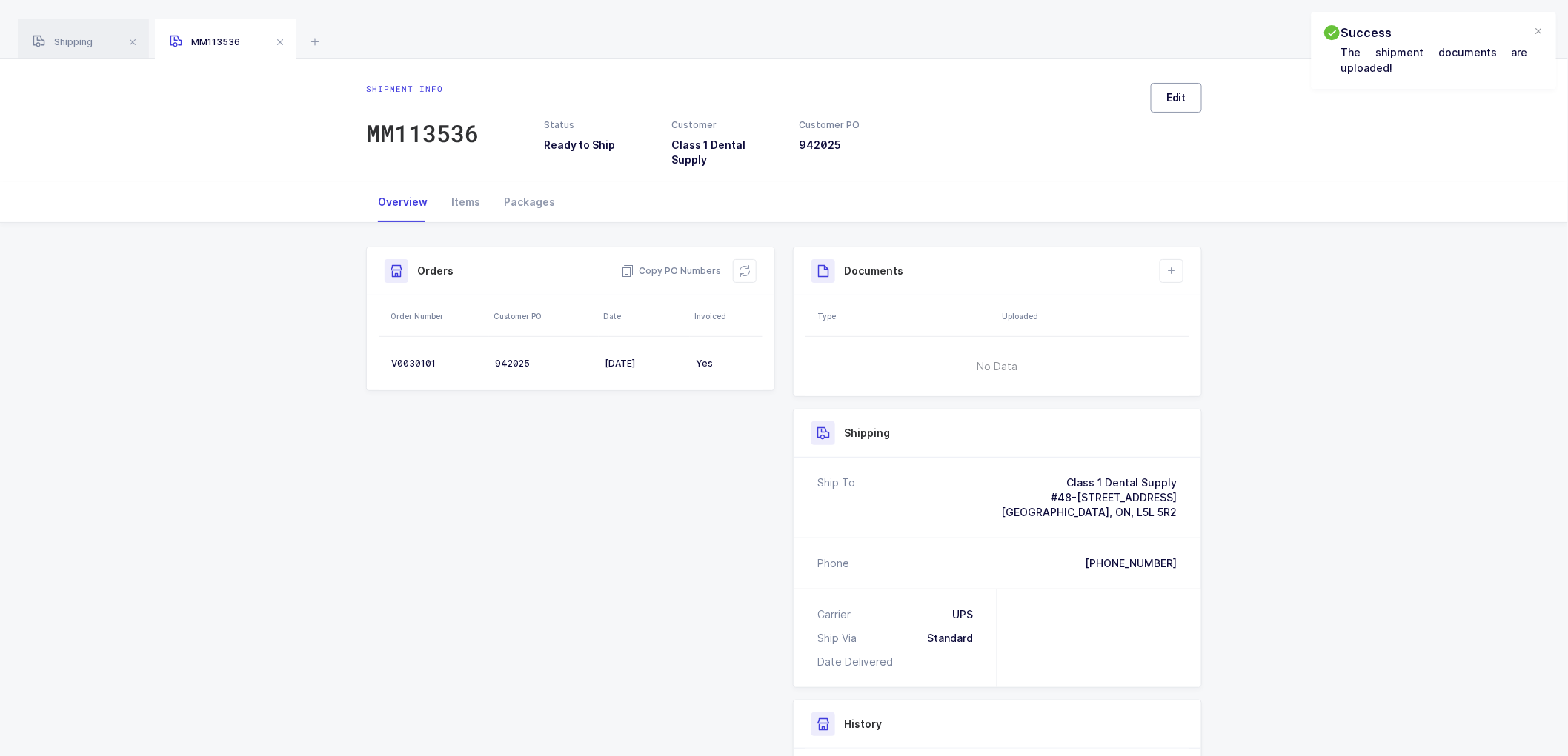
click at [1187, 100] on span "Edit" at bounding box center [1177, 98] width 20 height 15
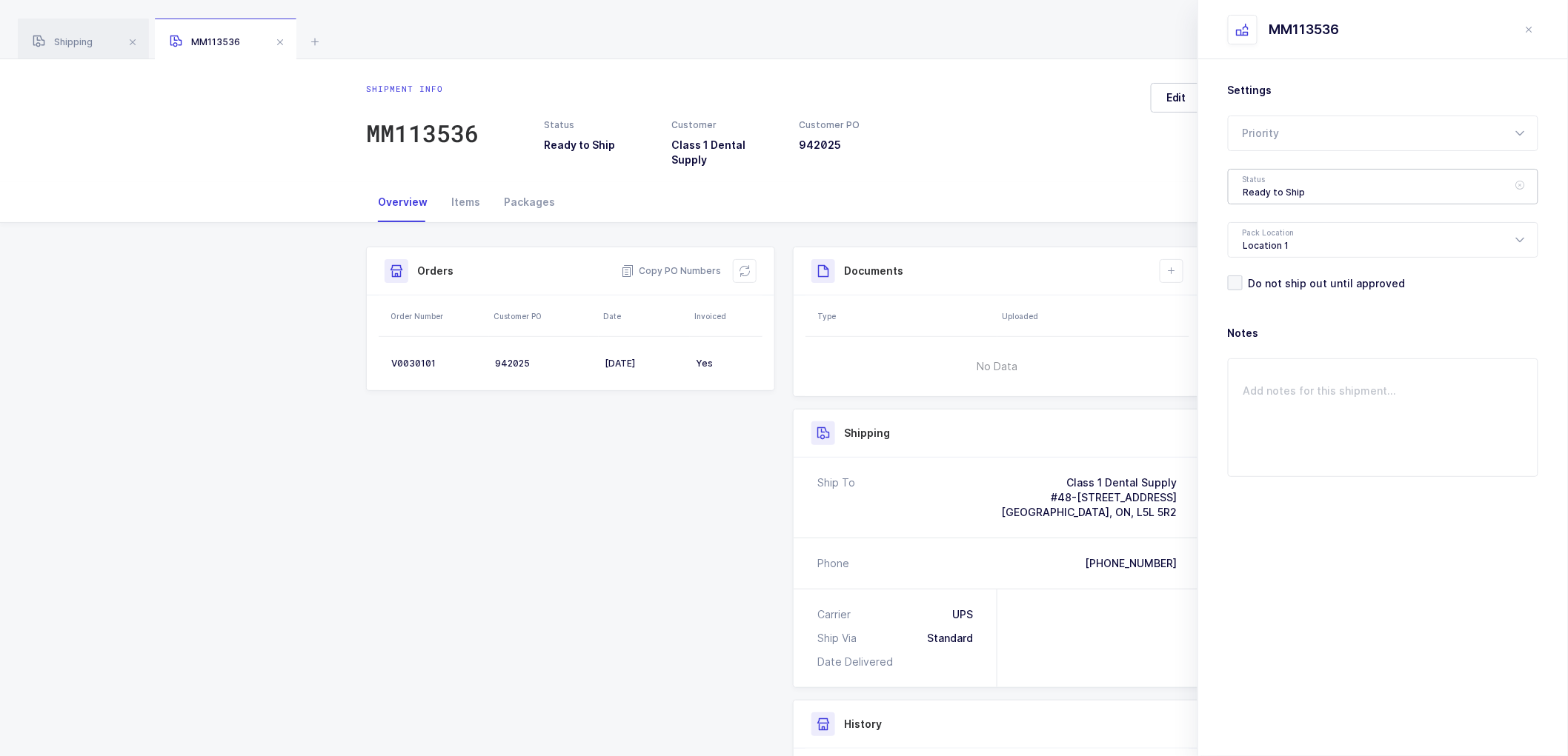
click at [1250, 194] on div "Ready to Ship" at bounding box center [1383, 186] width 310 height 36
click at [1281, 304] on span "Shipped" at bounding box center [1264, 300] width 42 height 12
type input "Shipped"
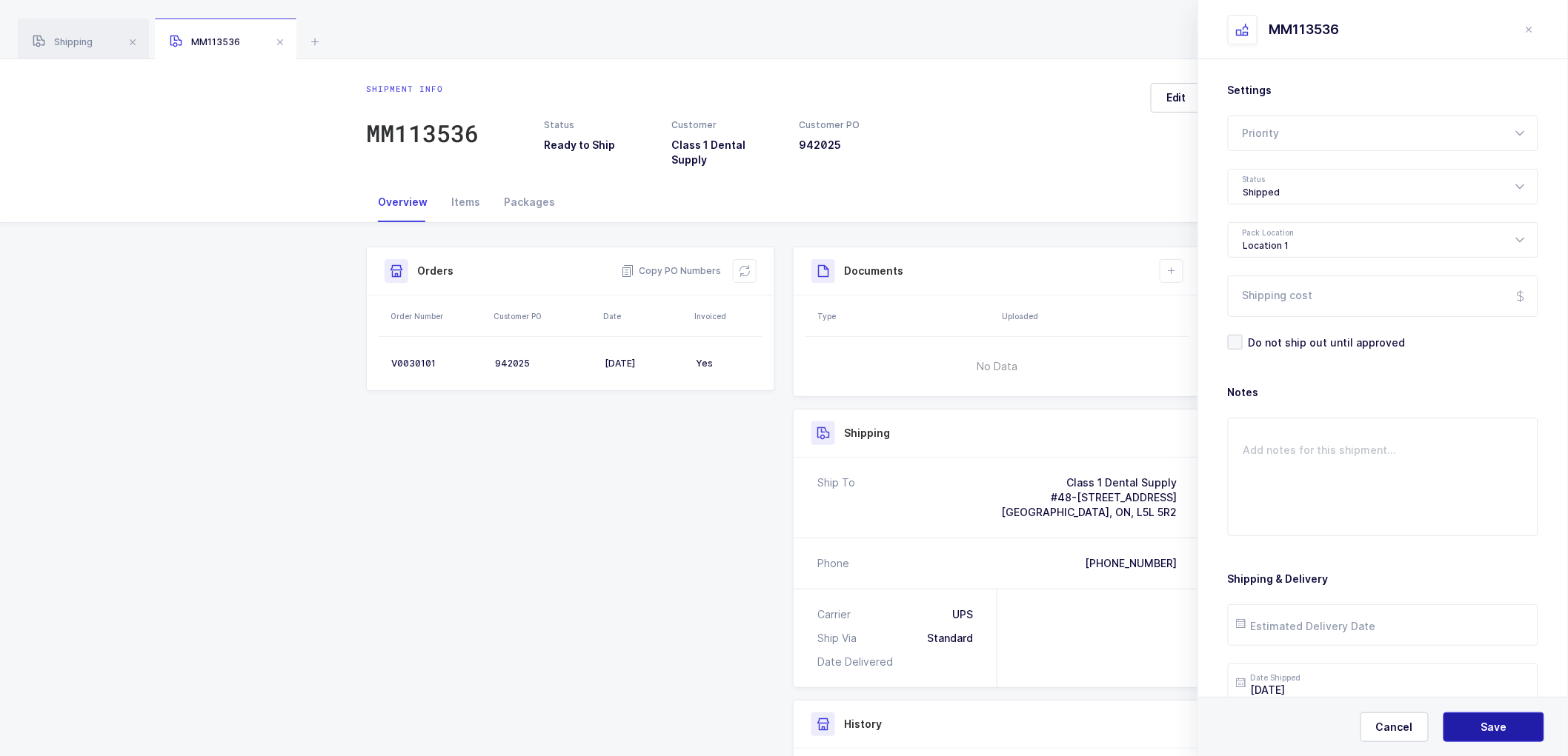
click at [1494, 728] on span "Save" at bounding box center [1494, 728] width 26 height 15
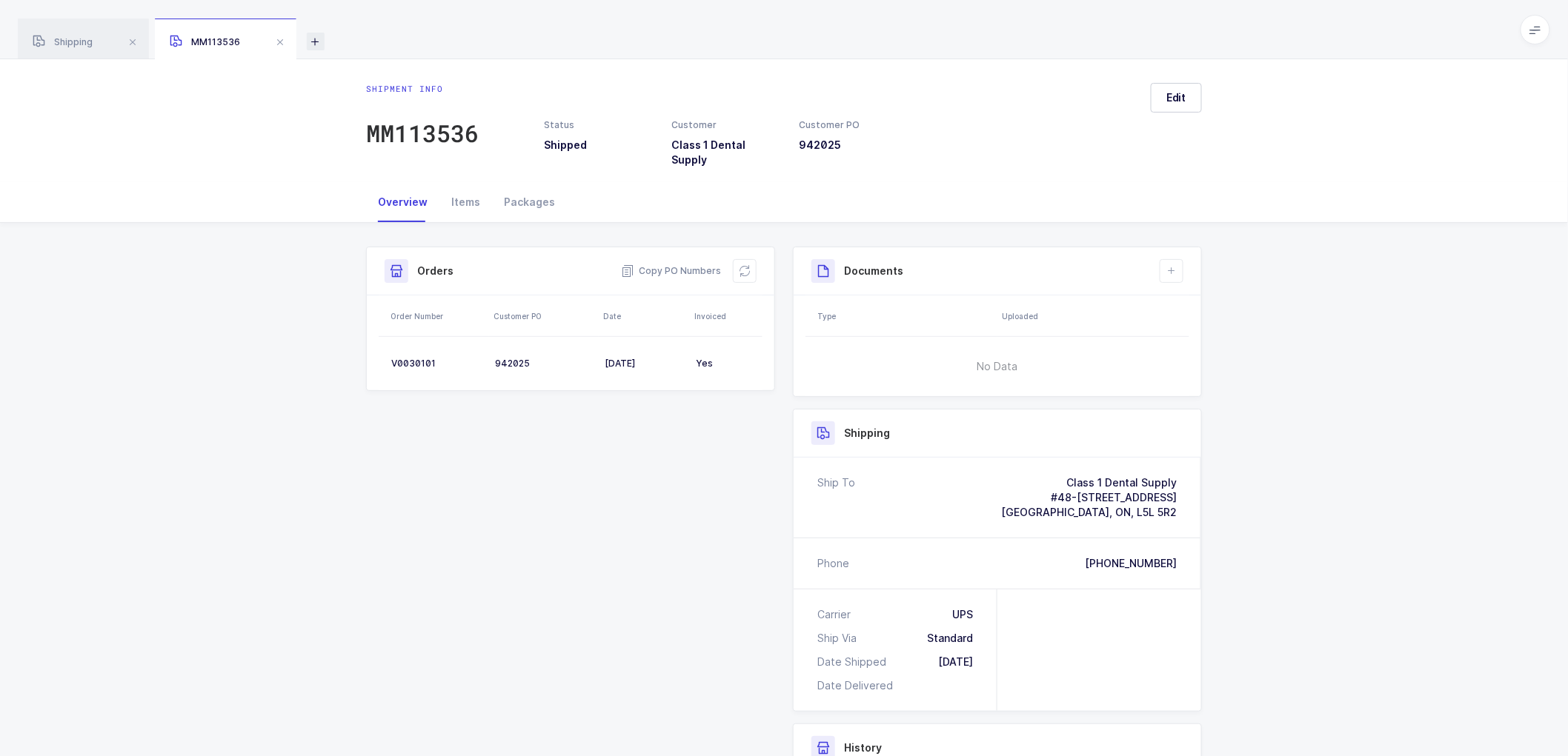
drag, startPoint x: 65, startPoint y: 39, endPoint x: 323, endPoint y: 36, distance: 258.0
click at [68, 39] on span "Shipping" at bounding box center [62, 41] width 60 height 11
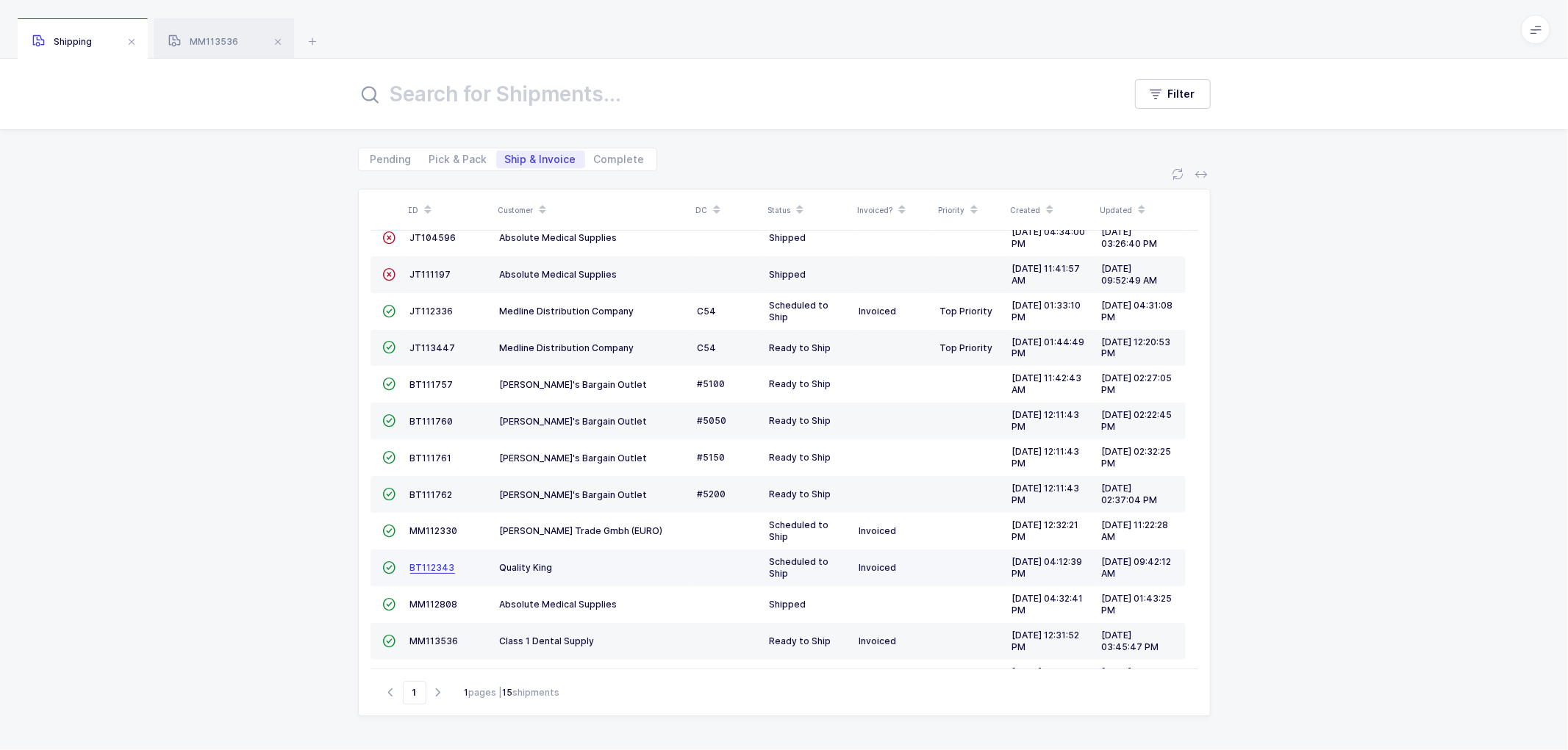
click at [433, 567] on span "BT112343" at bounding box center [433, 567] width 45 height 11
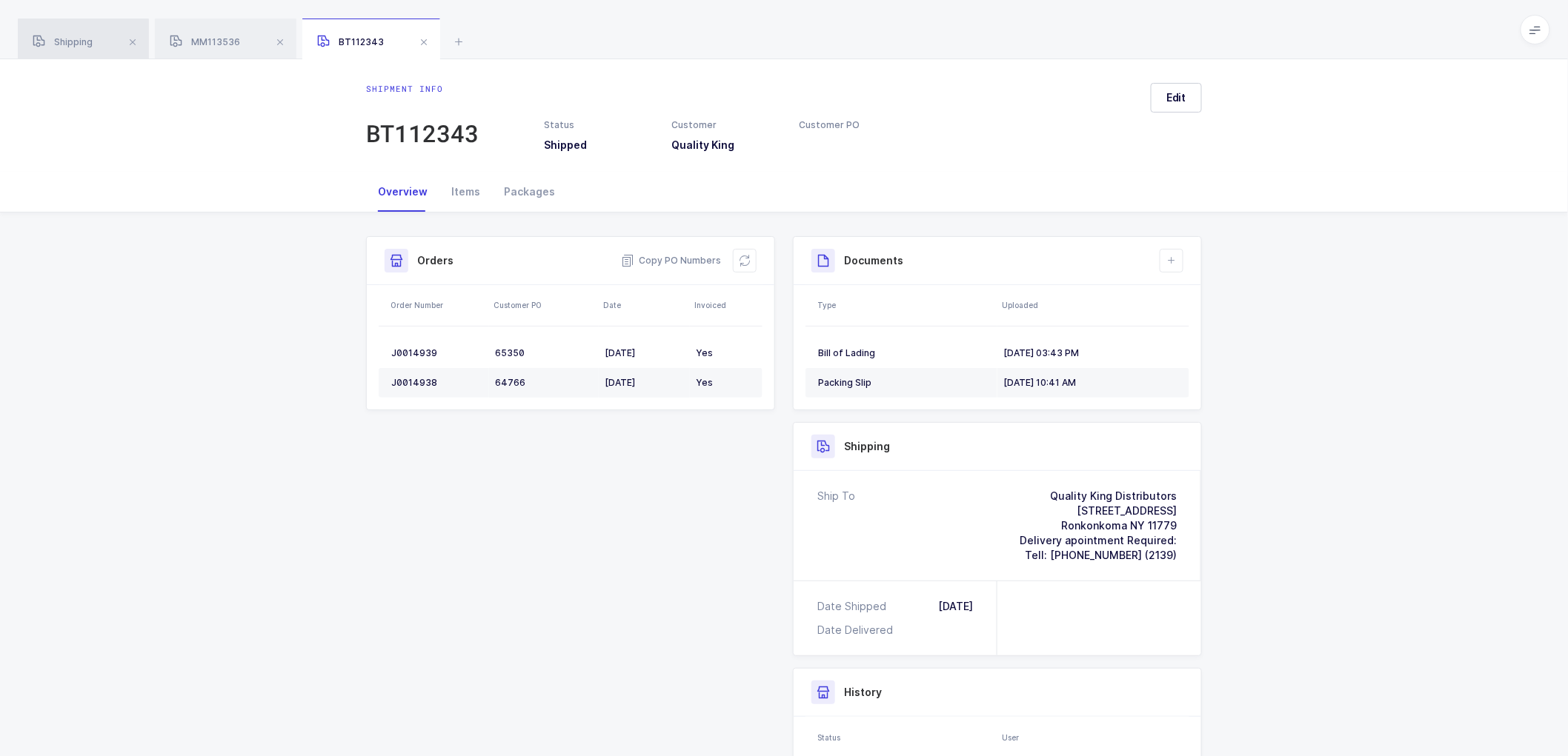
click at [83, 39] on span "Shipping" at bounding box center [62, 41] width 60 height 11
